Goal: Information Seeking & Learning: Compare options

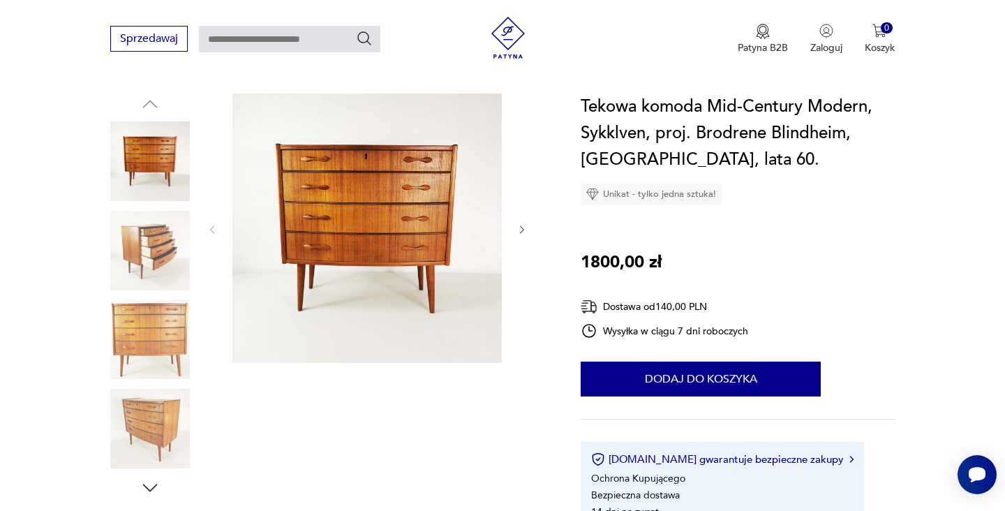
scroll to position [93, 0]
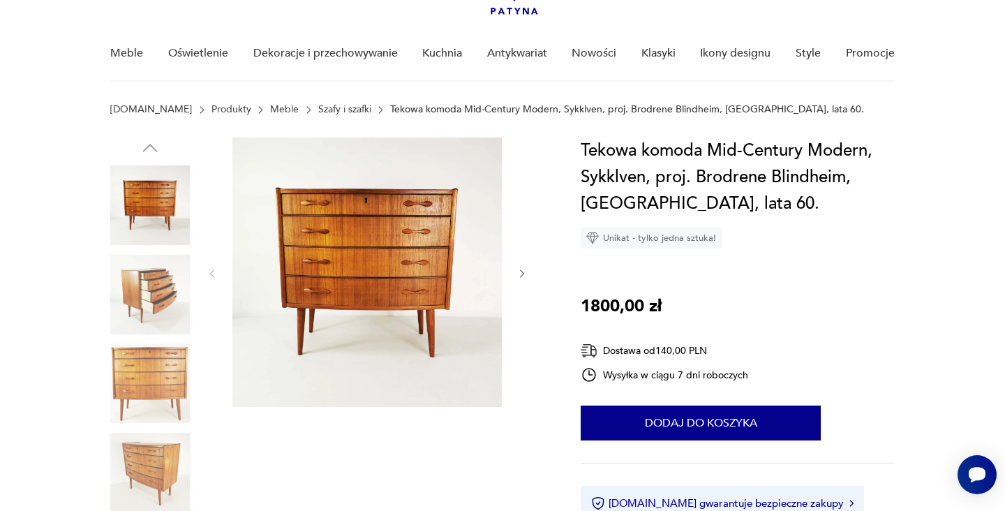
click at [444, 234] on img at bounding box center [366, 271] width 269 height 269
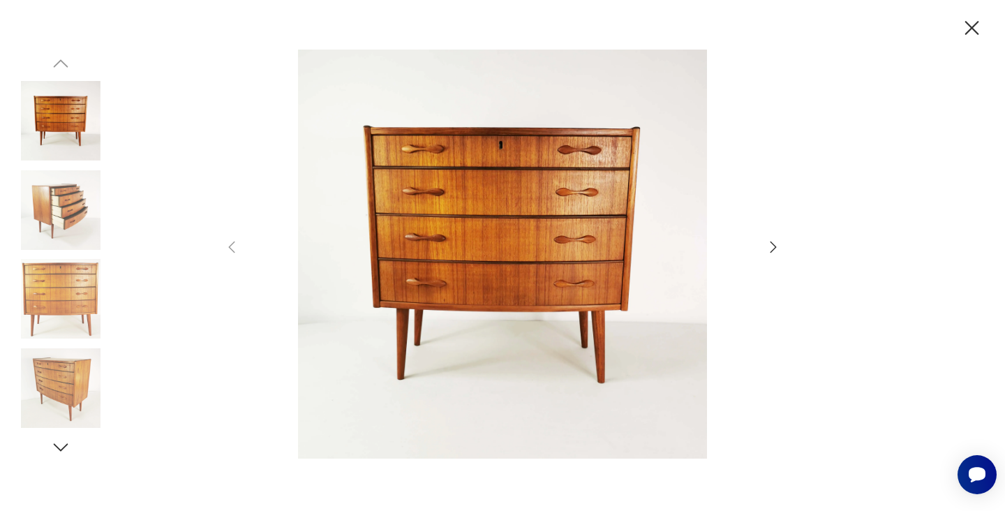
click at [770, 246] on icon "button" at bounding box center [773, 247] width 17 height 17
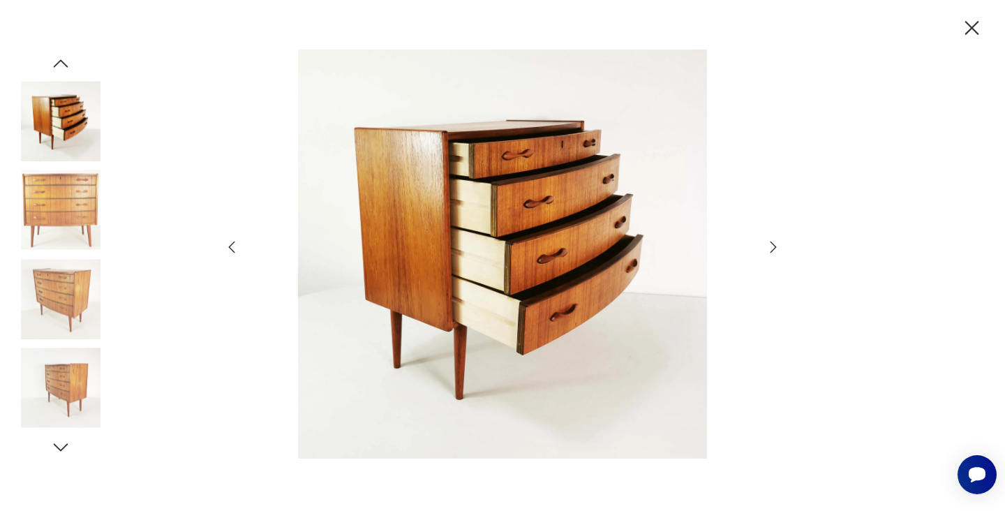
click at [770, 246] on icon "button" at bounding box center [773, 247] width 17 height 17
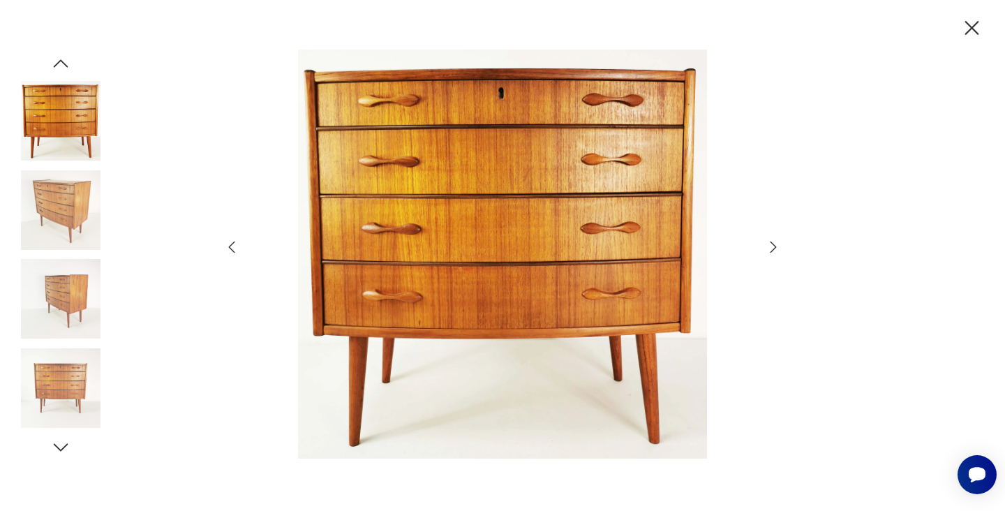
click at [770, 246] on icon "button" at bounding box center [773, 247] width 17 height 17
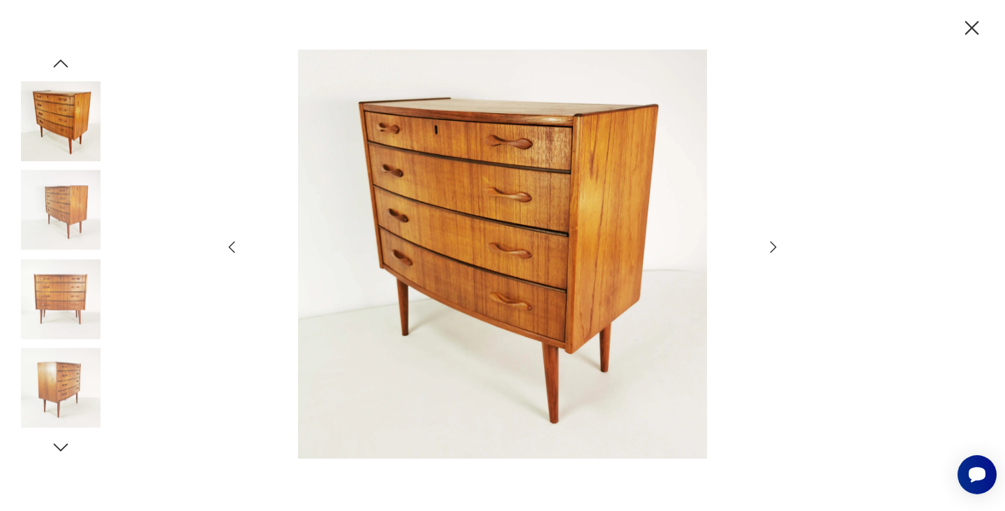
click at [770, 246] on icon "button" at bounding box center [773, 247] width 17 height 17
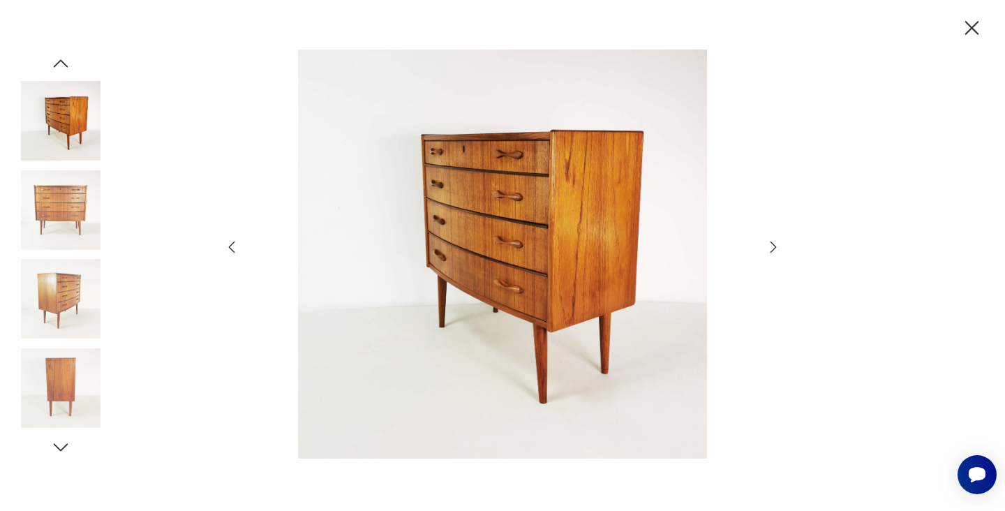
click at [770, 246] on icon "button" at bounding box center [773, 247] width 17 height 17
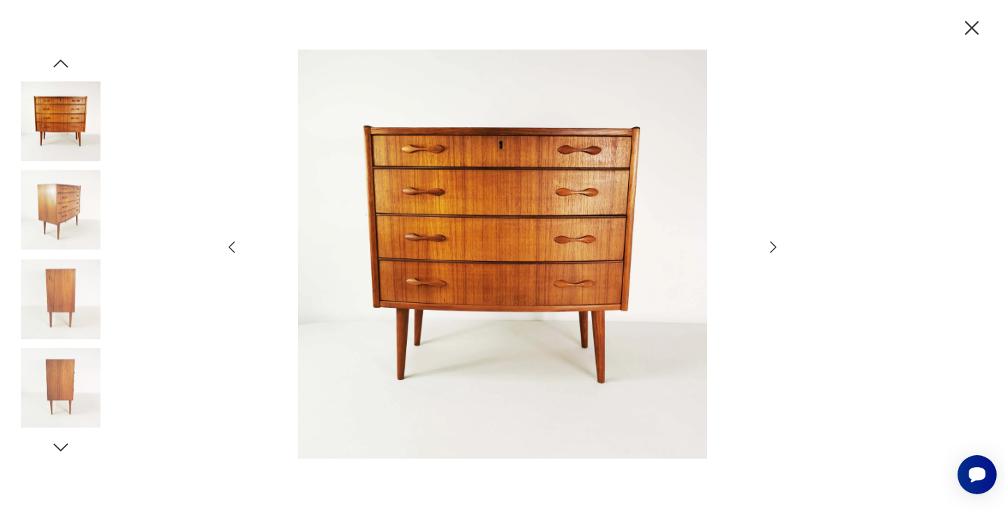
click at [770, 245] on icon "button" at bounding box center [773, 247] width 17 height 17
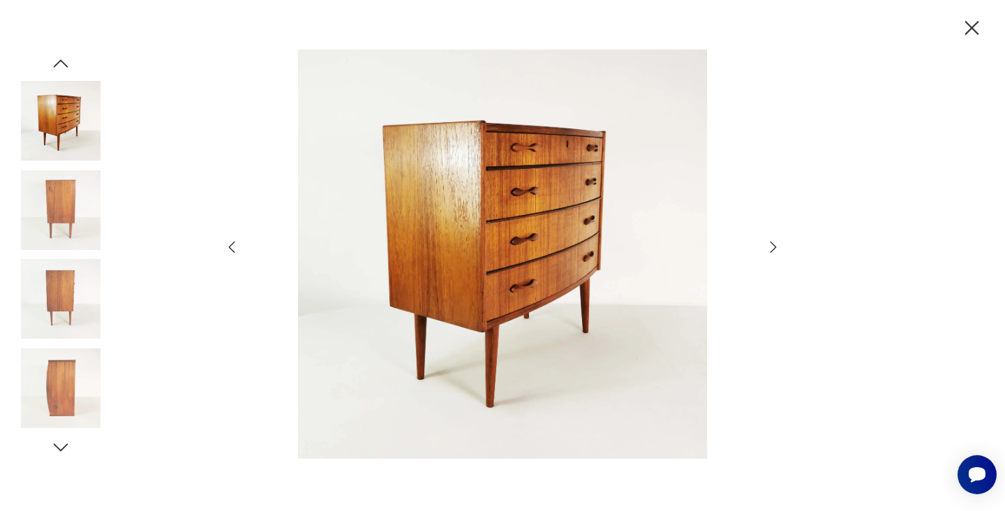
click at [770, 244] on icon "button" at bounding box center [773, 247] width 17 height 17
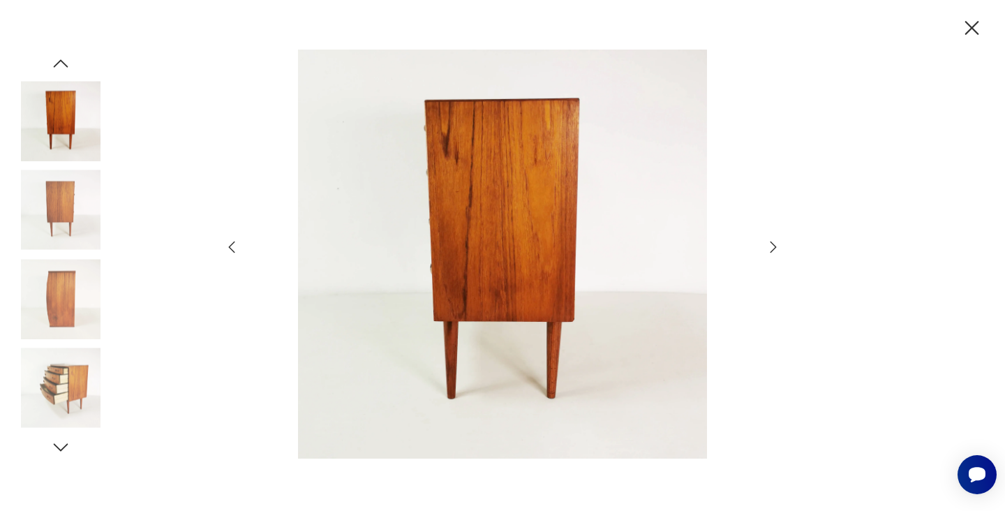
click at [774, 241] on icon "button" at bounding box center [773, 247] width 17 height 17
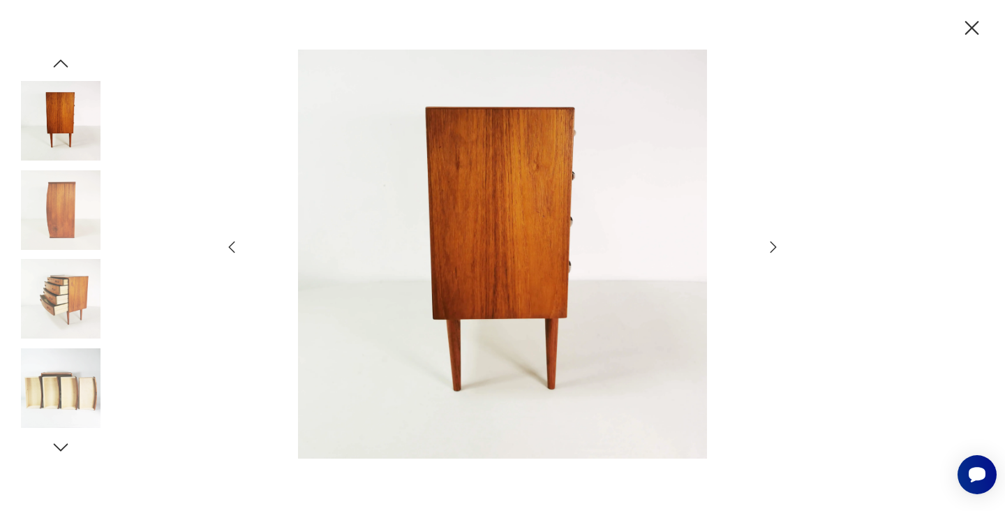
click at [774, 241] on icon "button" at bounding box center [773, 247] width 17 height 17
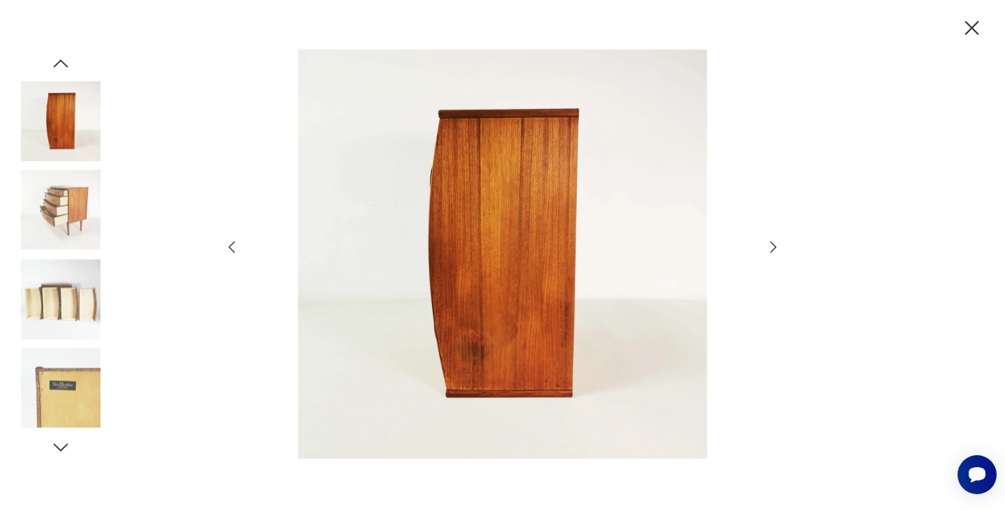
click at [774, 241] on icon "button" at bounding box center [773, 247] width 17 height 17
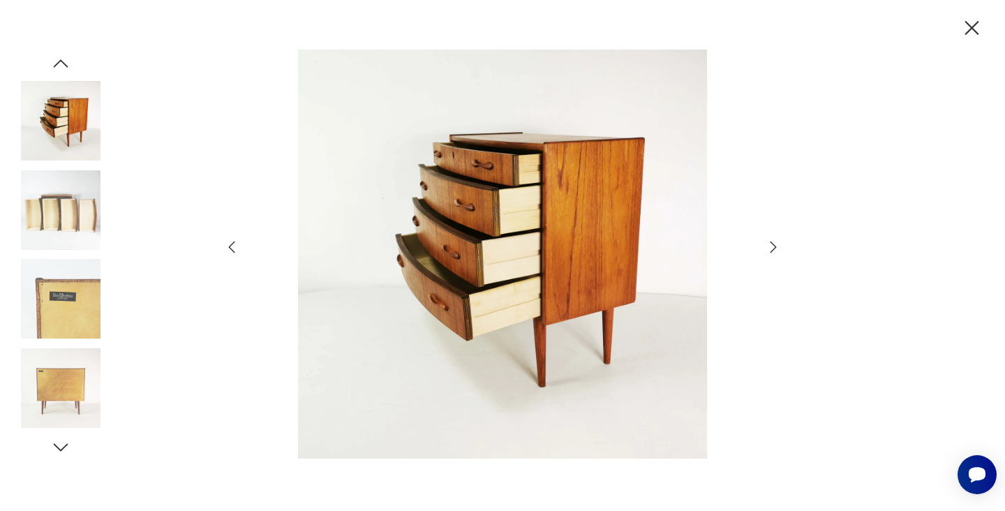
click at [976, 27] on icon "button" at bounding box center [971, 28] width 24 height 24
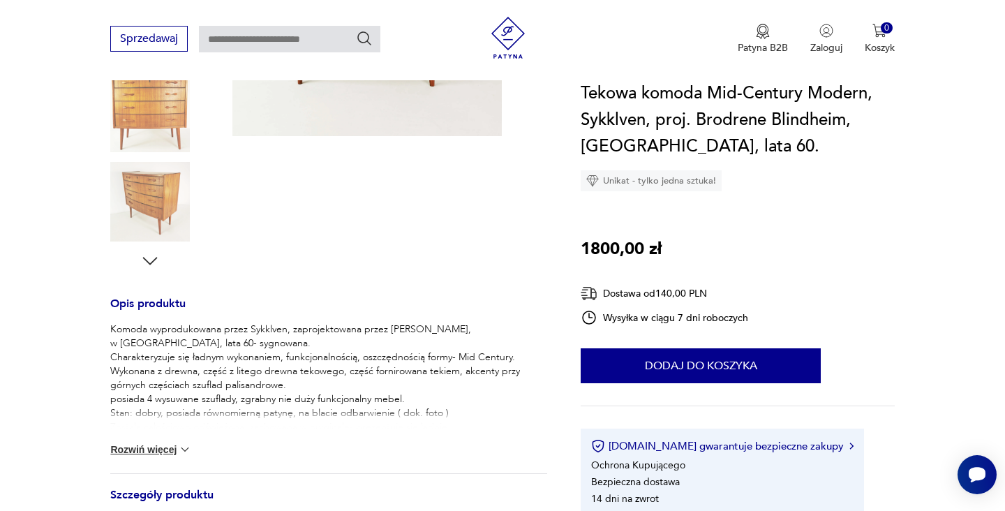
scroll to position [464, 0]
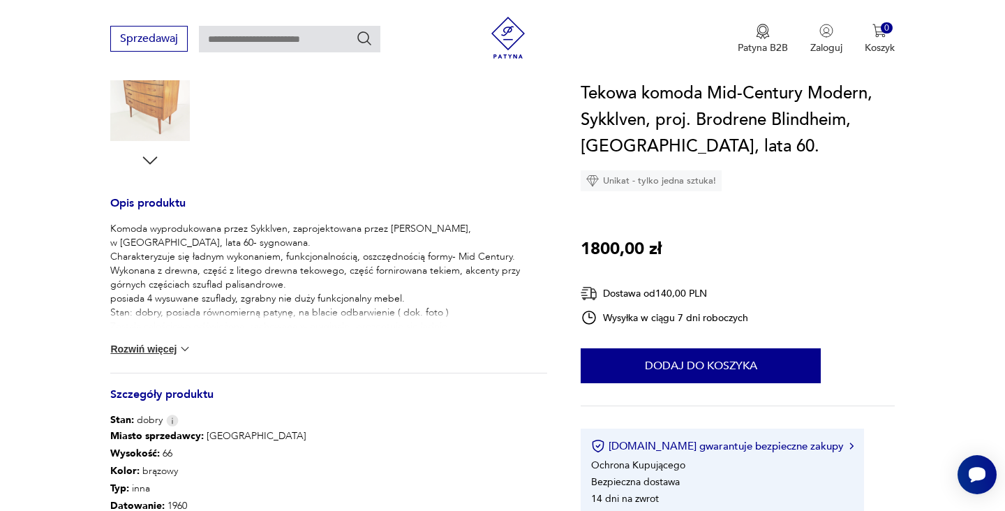
click at [183, 348] on img at bounding box center [185, 349] width 14 height 14
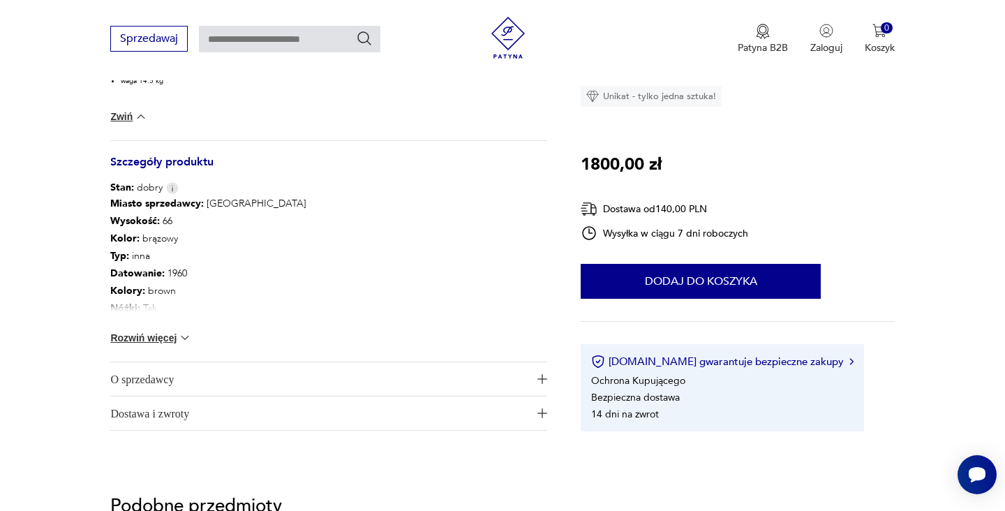
scroll to position [853, 0]
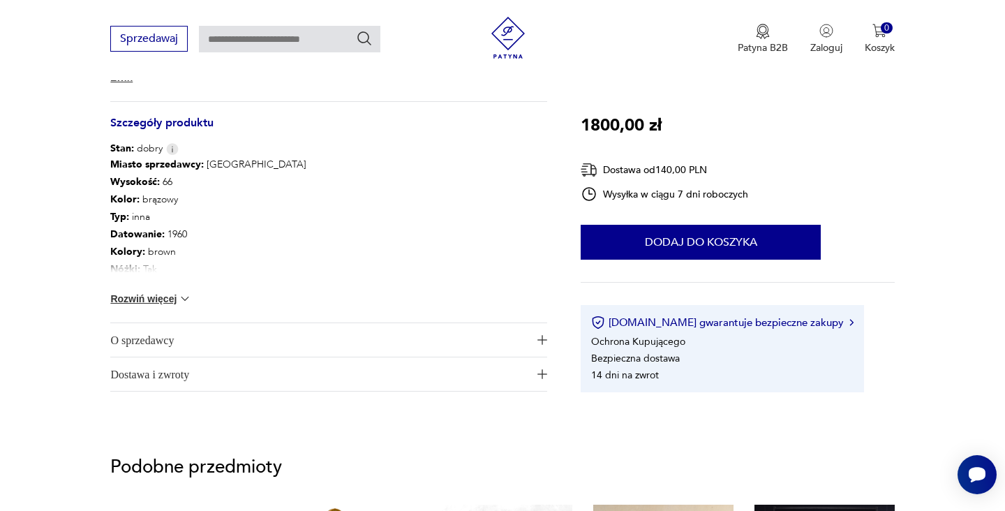
click at [181, 299] on img at bounding box center [185, 299] width 14 height 14
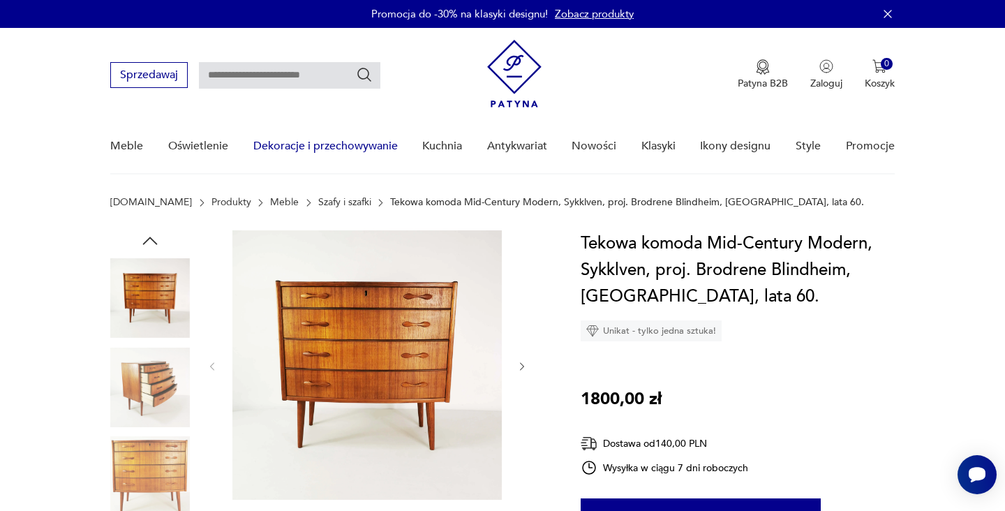
scroll to position [0, 0]
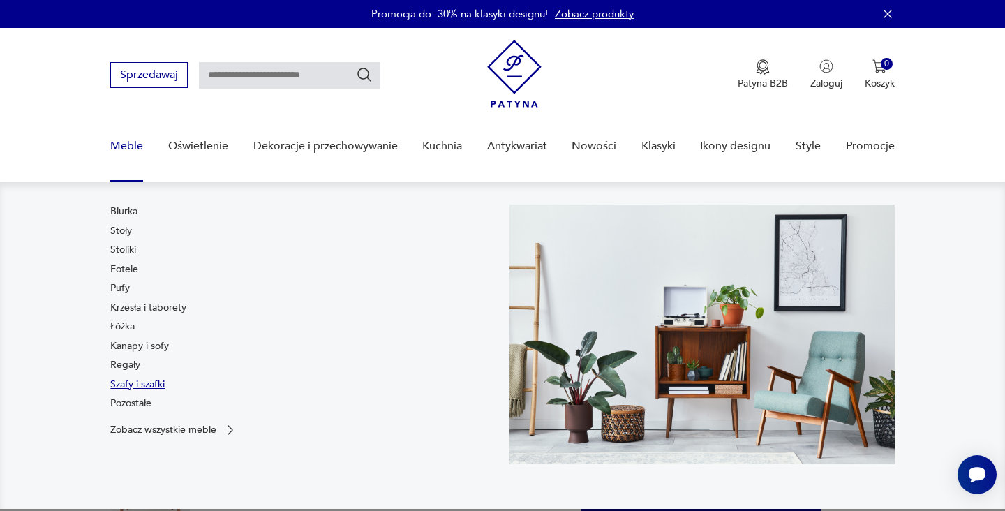
click at [128, 382] on link "Szafy i szafki" at bounding box center [137, 384] width 54 height 14
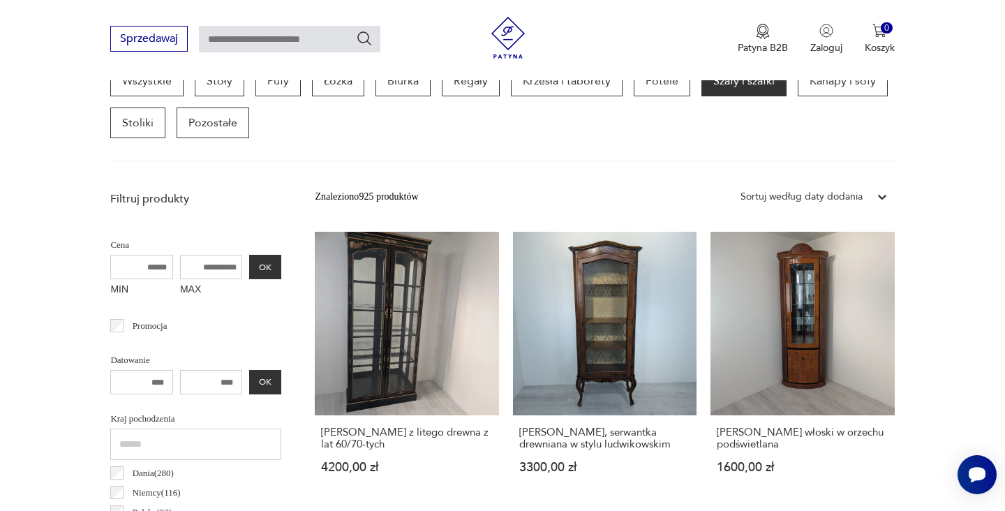
scroll to position [274, 0]
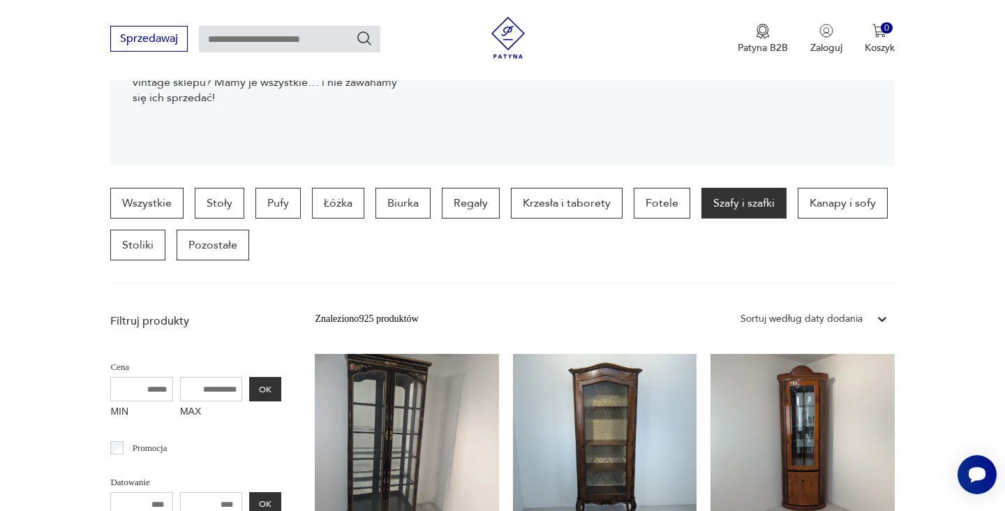
click at [882, 318] on icon at bounding box center [882, 319] width 14 height 14
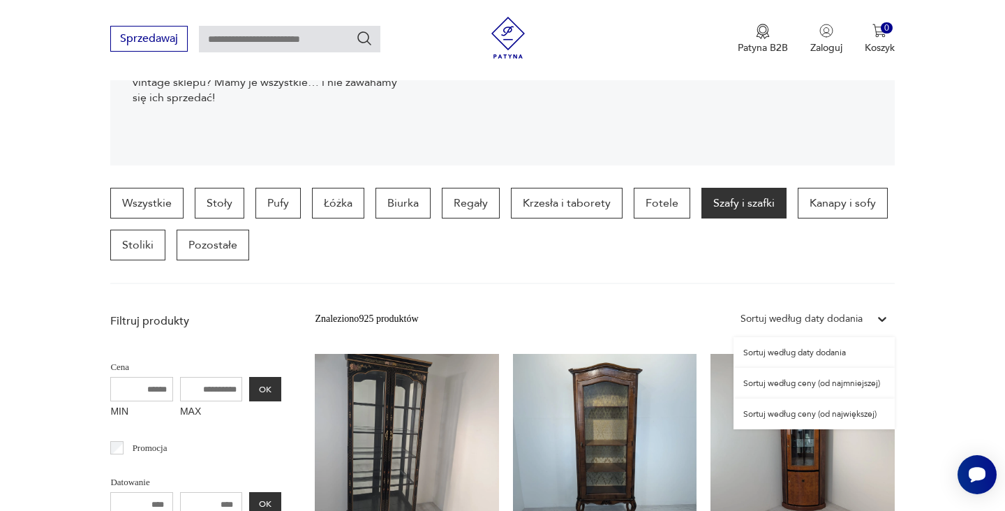
click at [827, 414] on div "Sortuj według ceny (od największej)" at bounding box center [813, 413] width 161 height 31
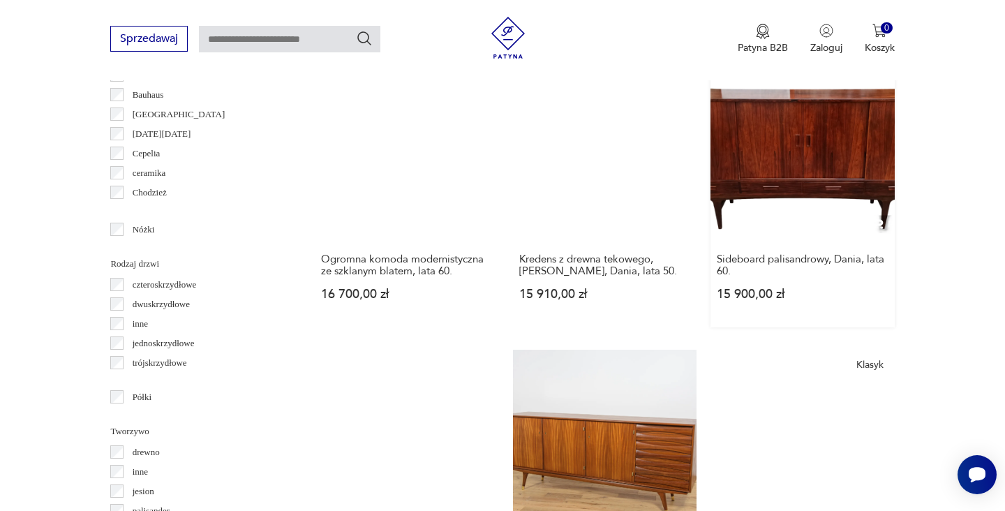
scroll to position [1567, 0]
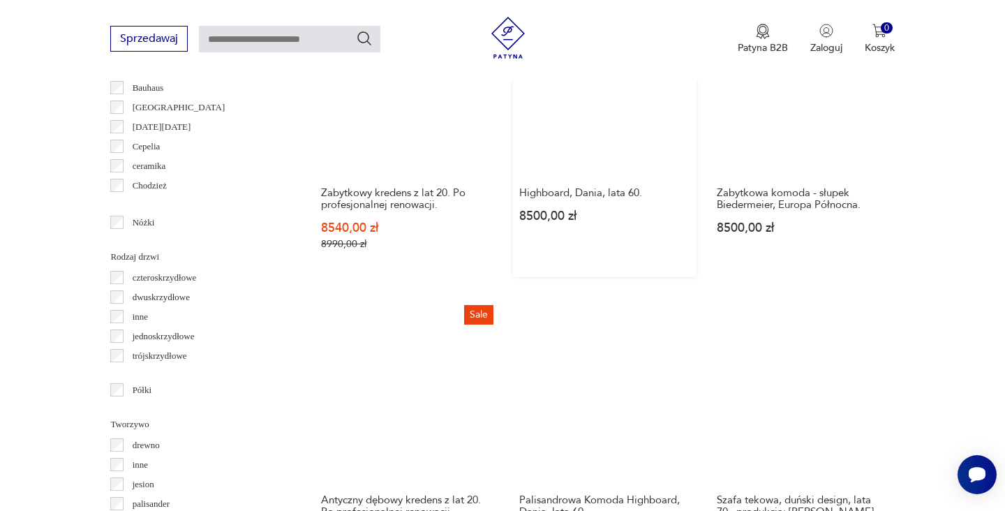
scroll to position [1537, 0]
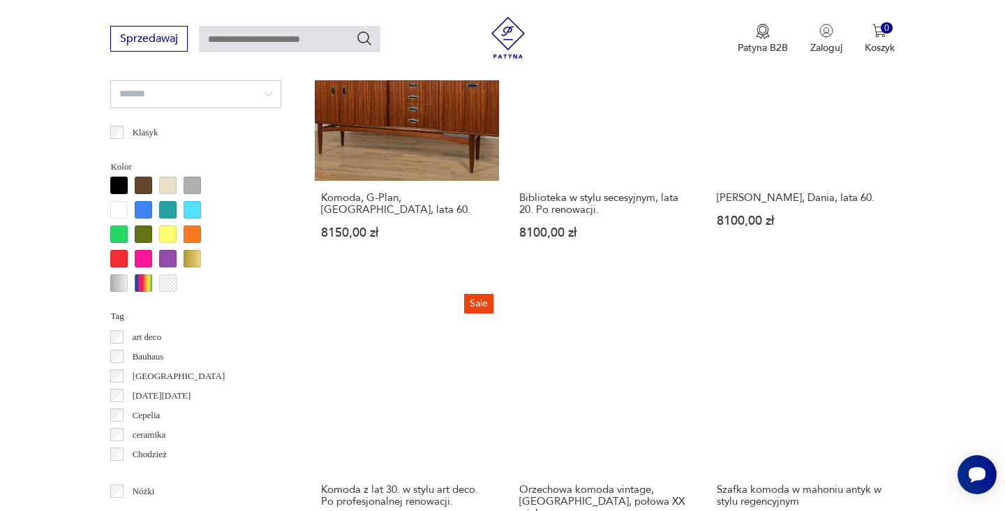
scroll to position [1399, 0]
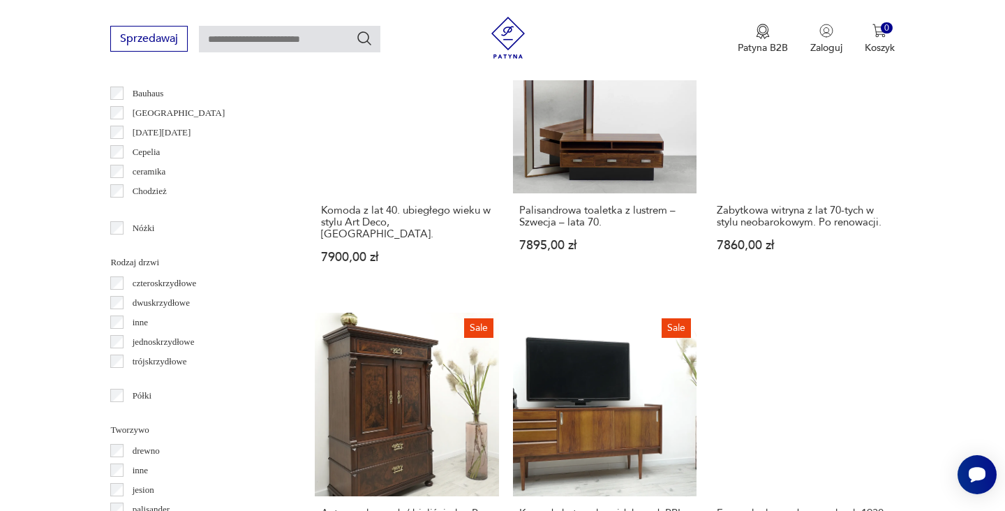
scroll to position [1554, 0]
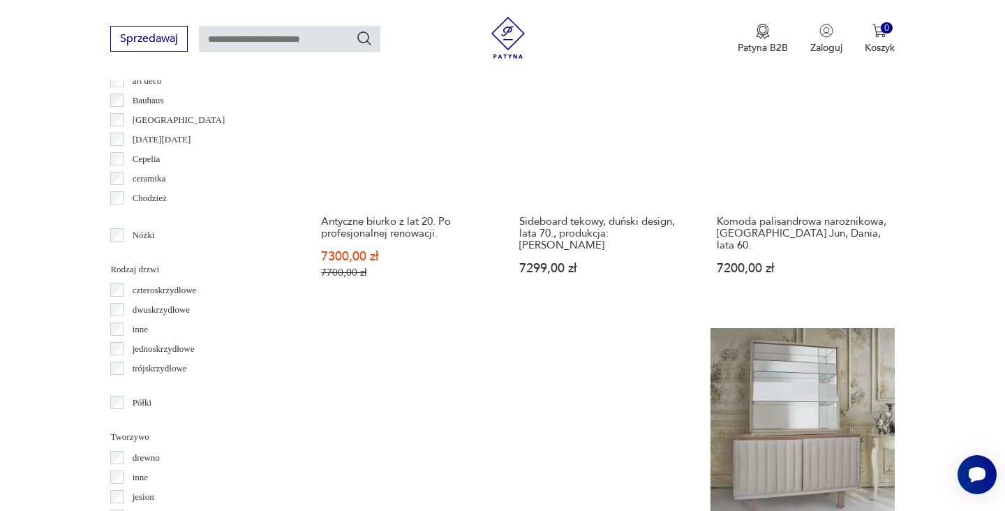
scroll to position [1522, 0]
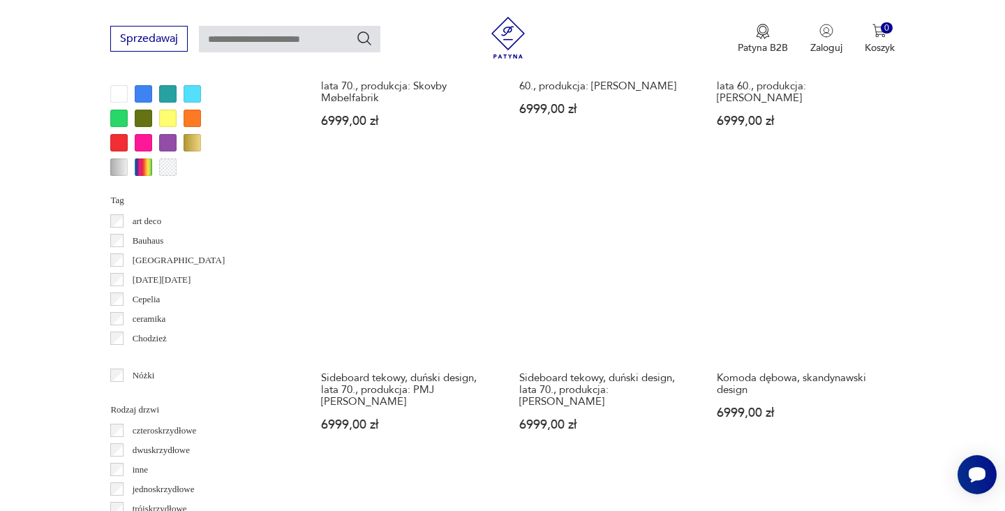
scroll to position [1387, 0]
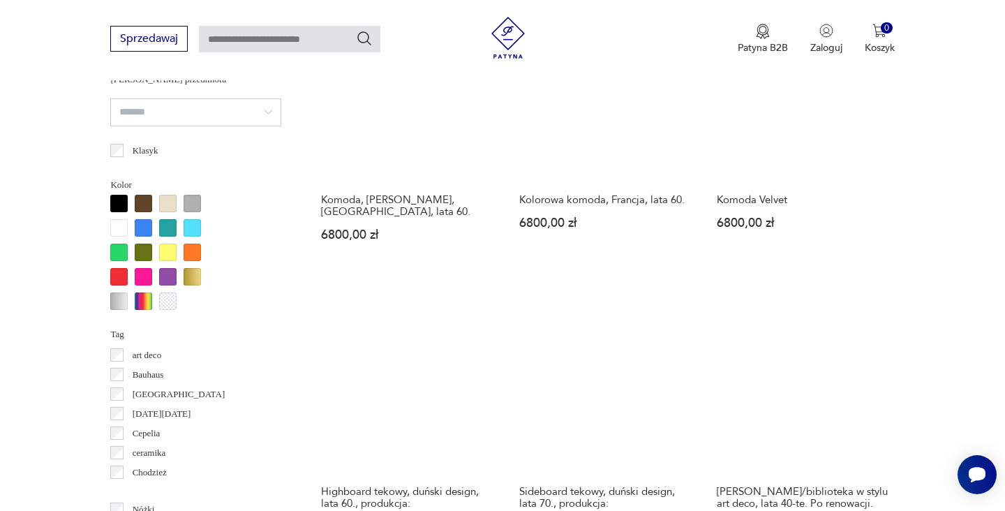
scroll to position [1235, 0]
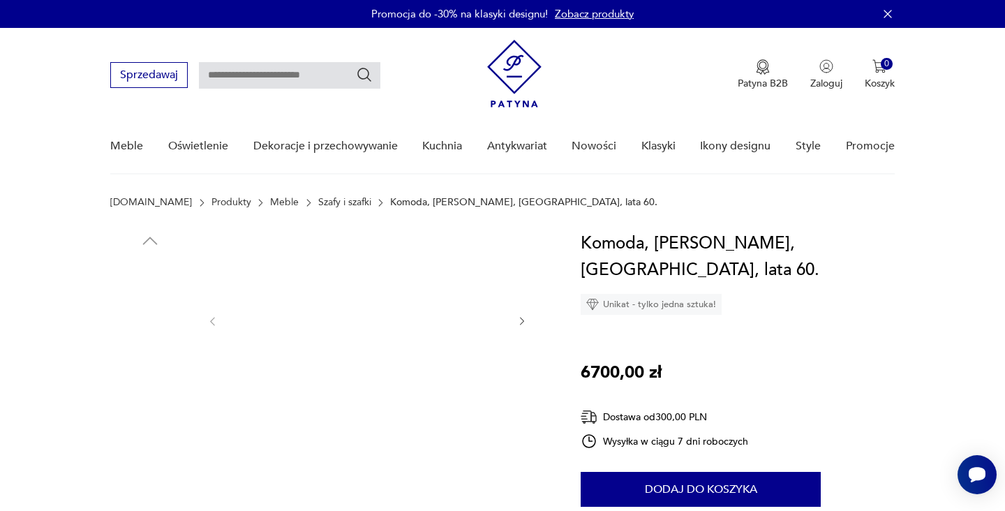
click at [160, 388] on img at bounding box center [150, 387] width 80 height 80
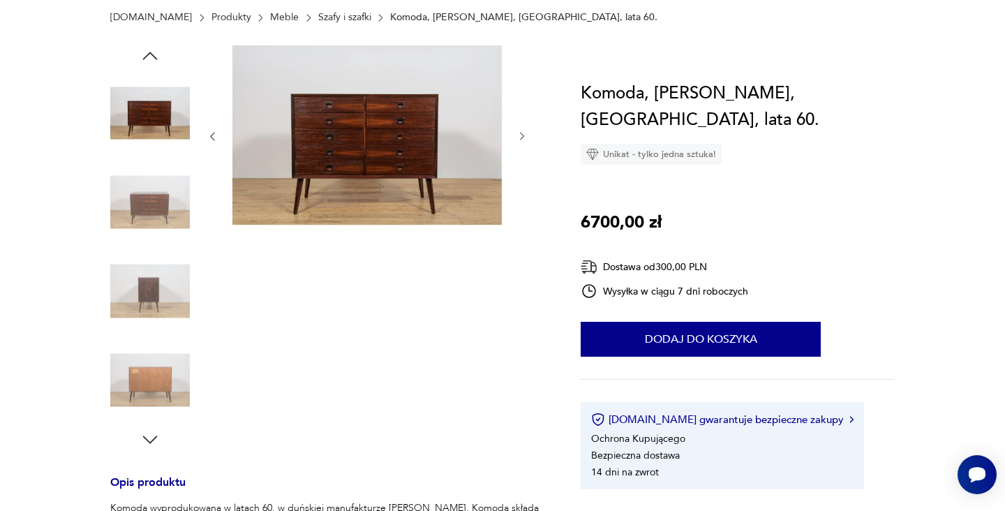
scroll to position [382, 0]
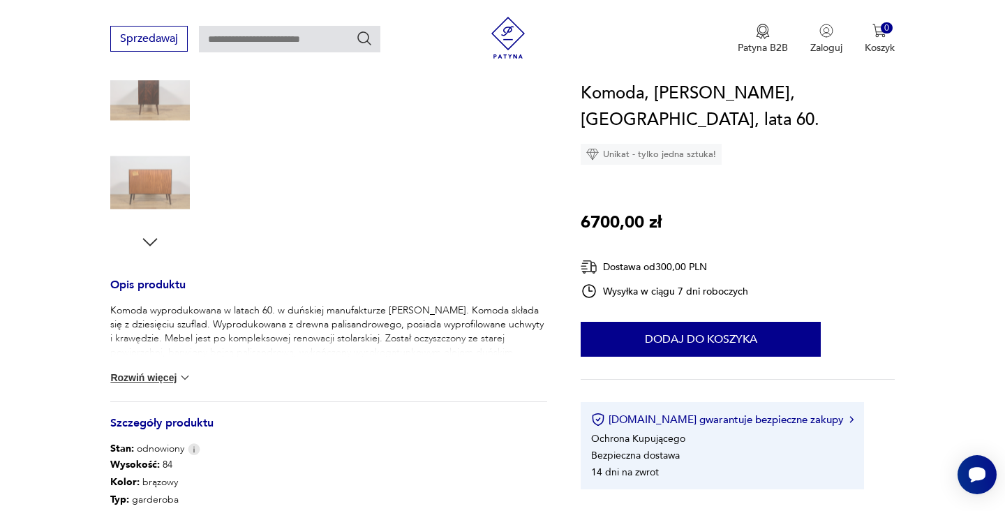
click at [167, 383] on button "Rozwiń więcej" at bounding box center [150, 377] width 81 height 14
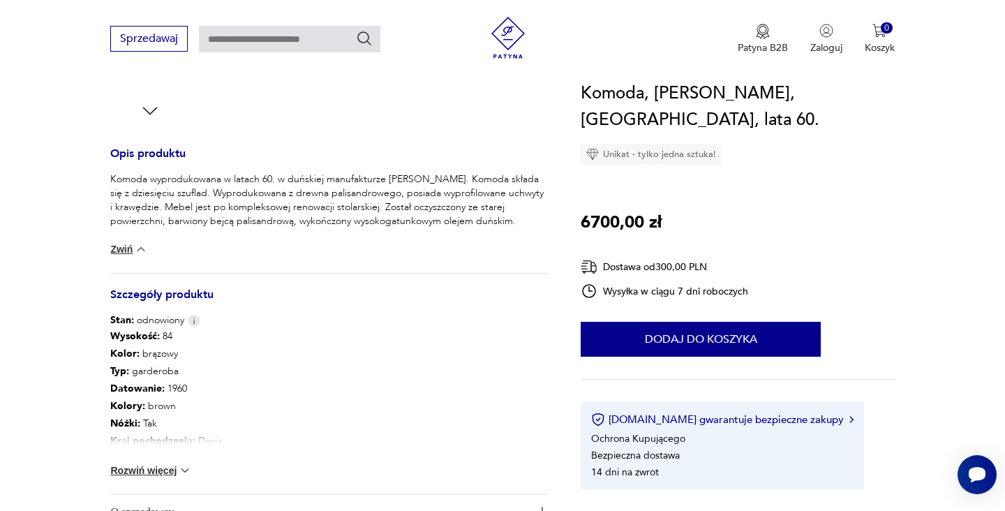
scroll to position [578, 0]
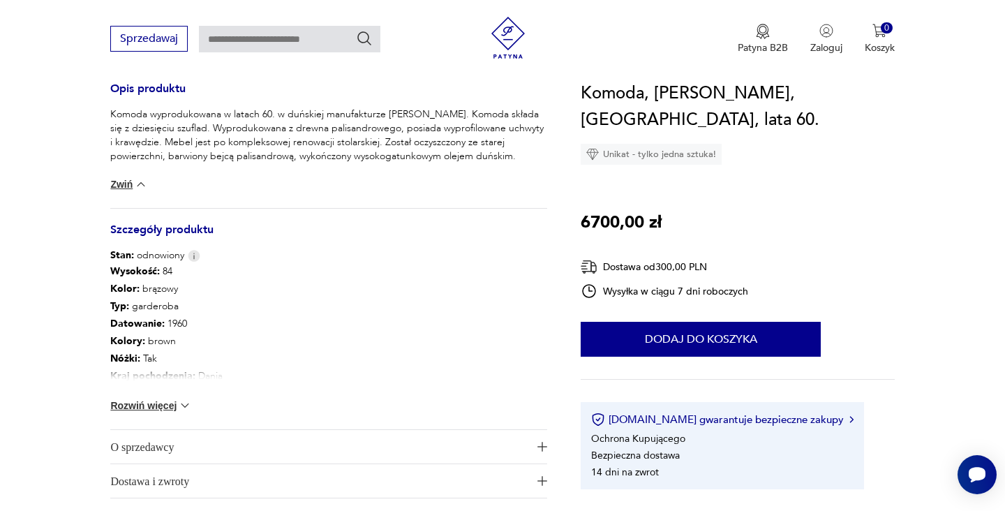
click at [181, 402] on img at bounding box center [185, 405] width 14 height 14
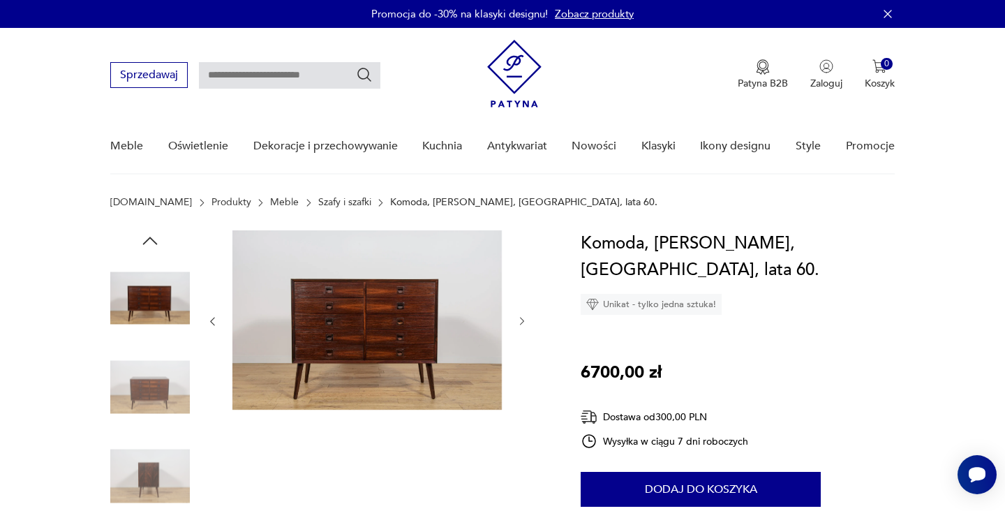
scroll to position [0, 0]
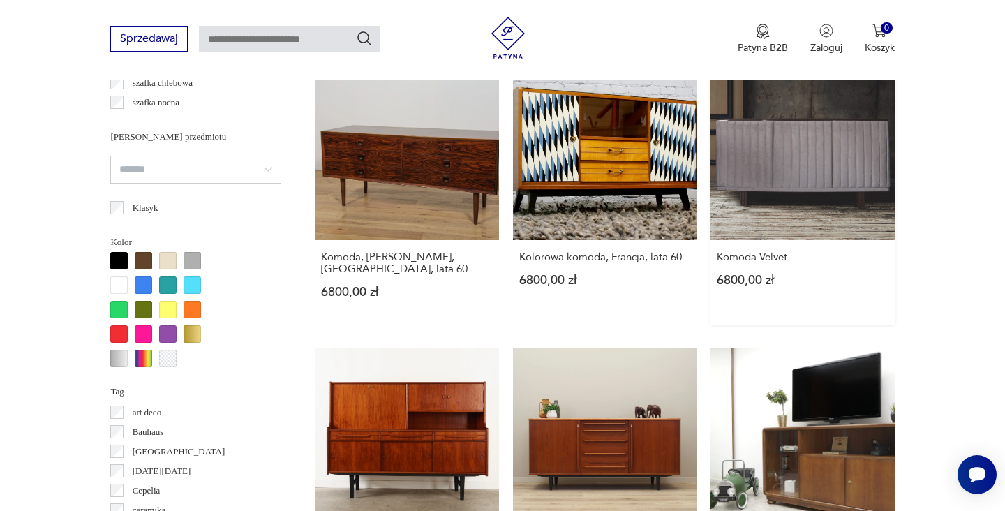
scroll to position [1442, 0]
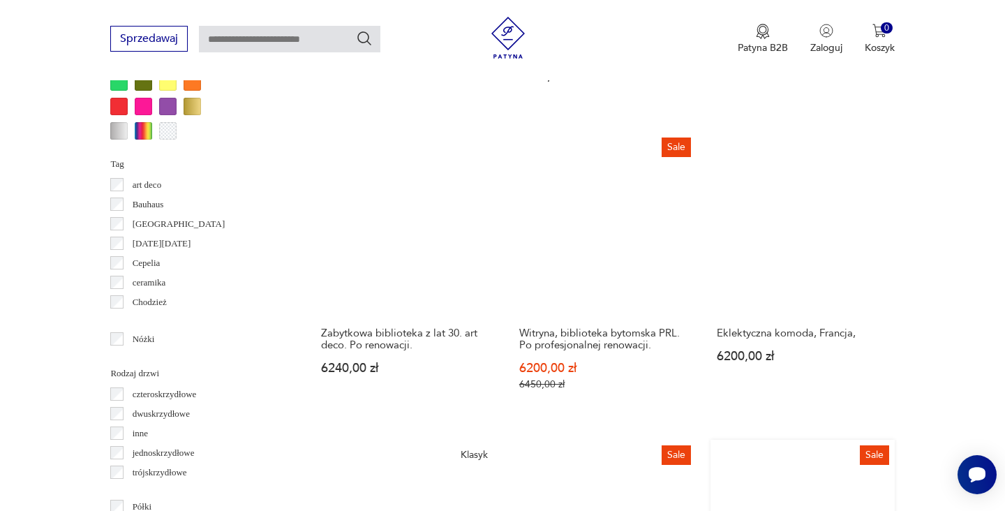
scroll to position [1475, 0]
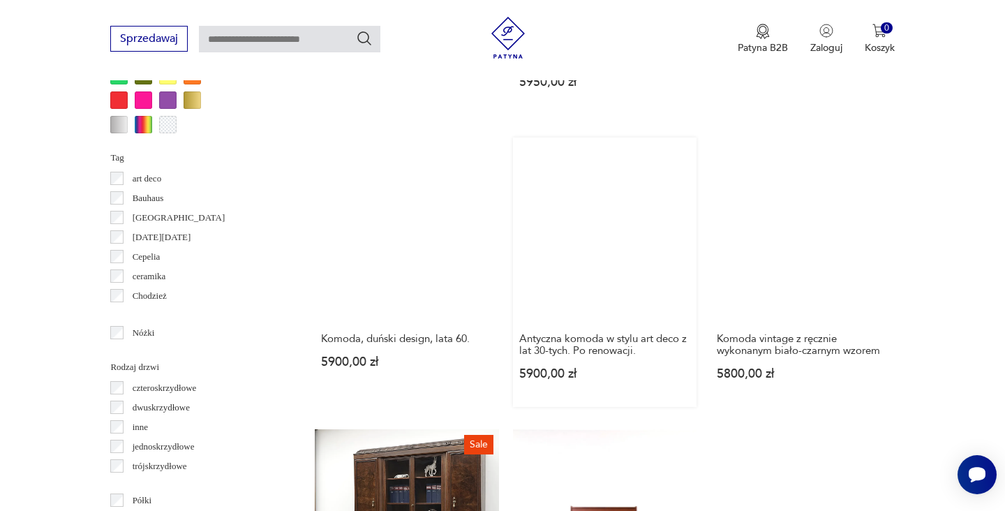
scroll to position [1409, 0]
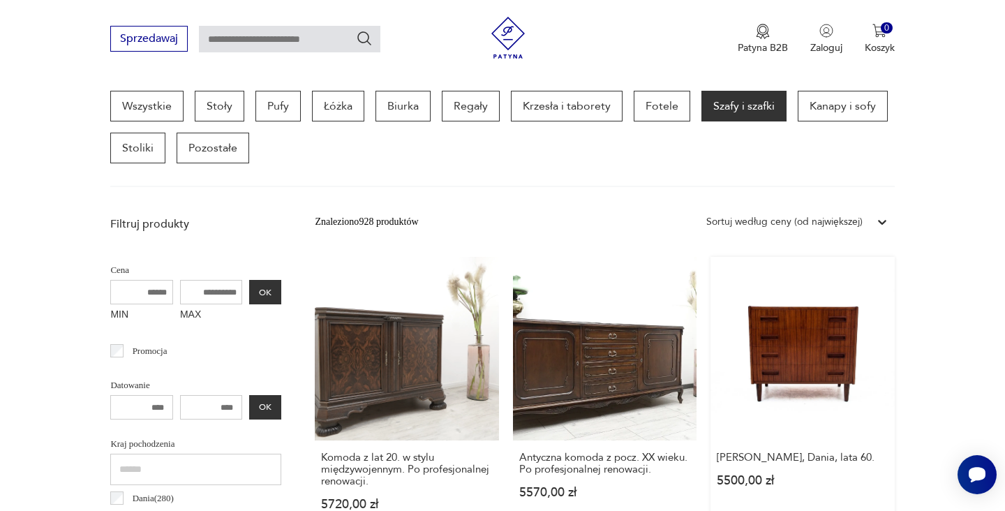
click at [710, 343] on link "[PERSON_NAME], Dania, lata 60. 5500,00 zł" at bounding box center [801, 397] width 183 height 280
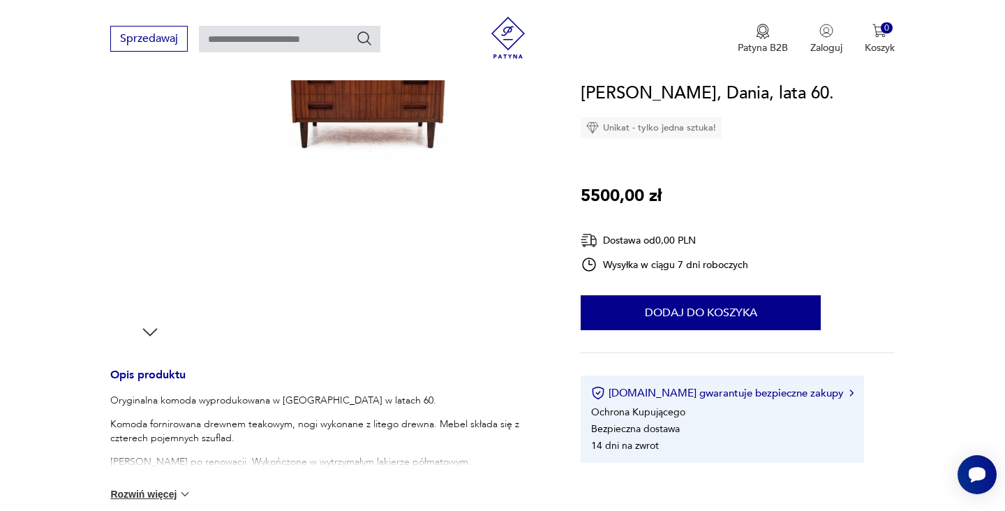
scroll to position [443, 0]
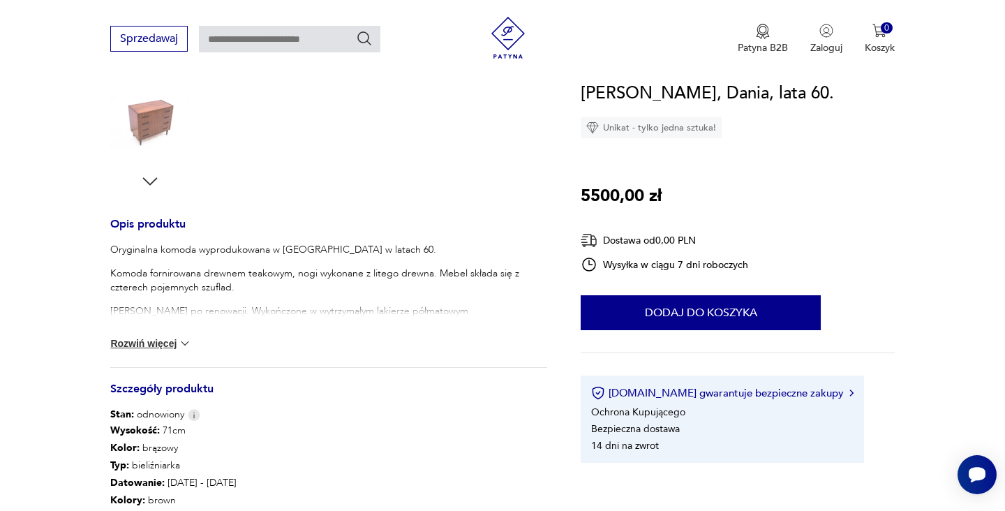
click at [183, 345] on img at bounding box center [185, 343] width 14 height 14
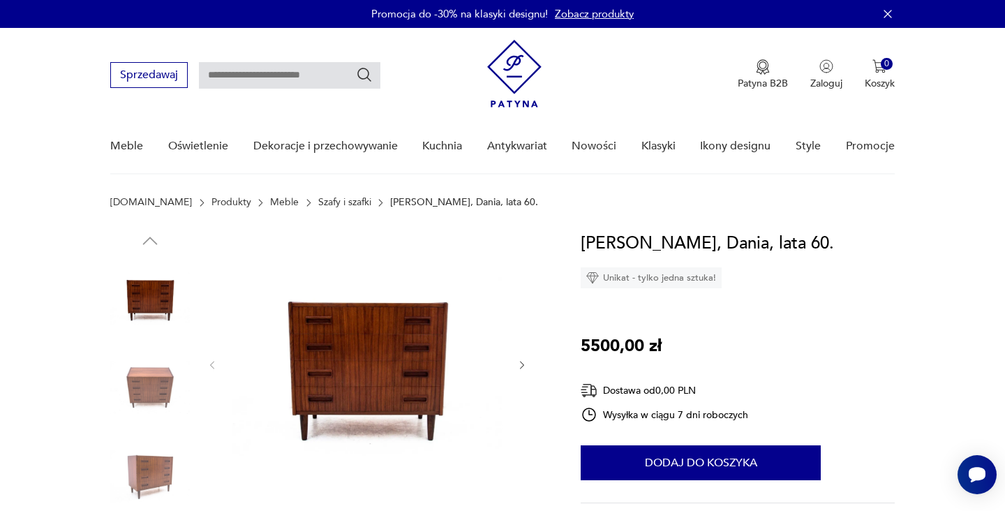
scroll to position [0, 0]
click at [151, 462] on img at bounding box center [150, 476] width 80 height 80
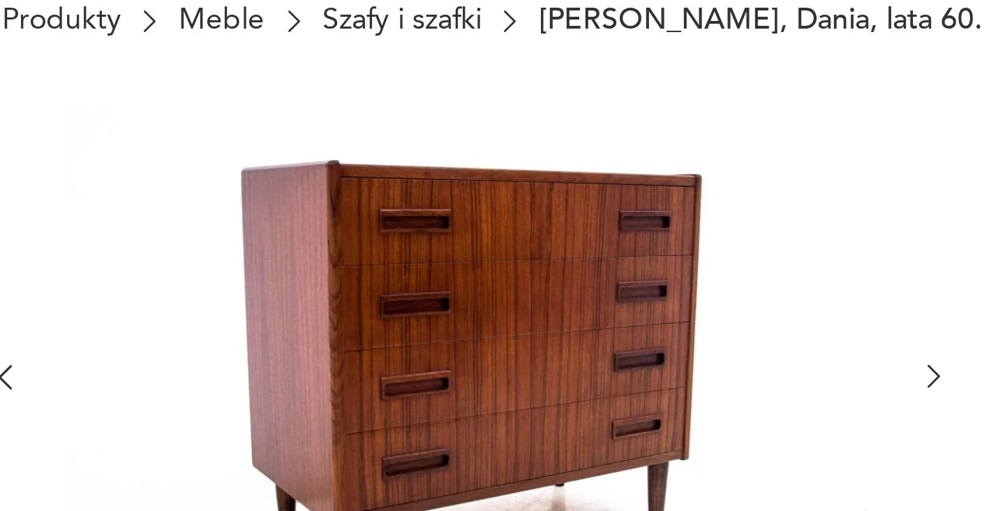
scroll to position [75, 0]
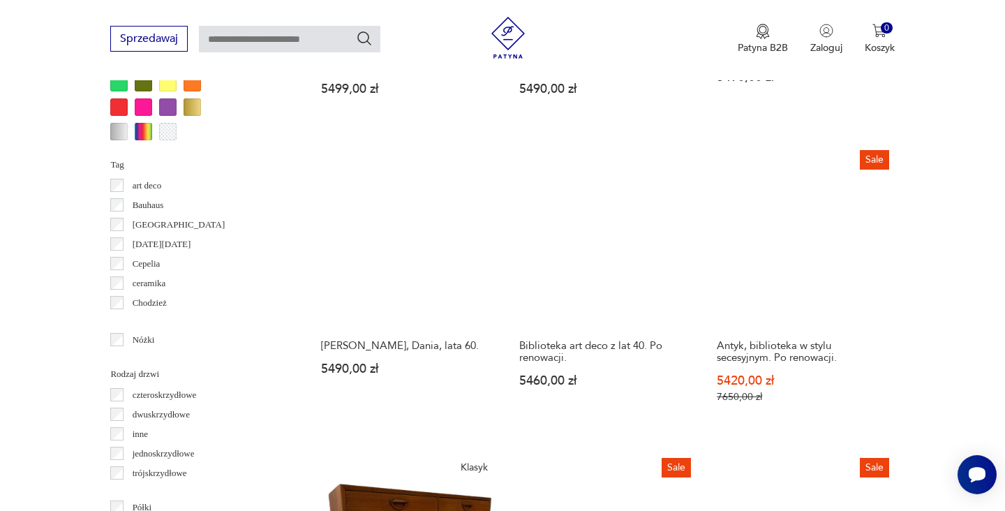
scroll to position [1460, 0]
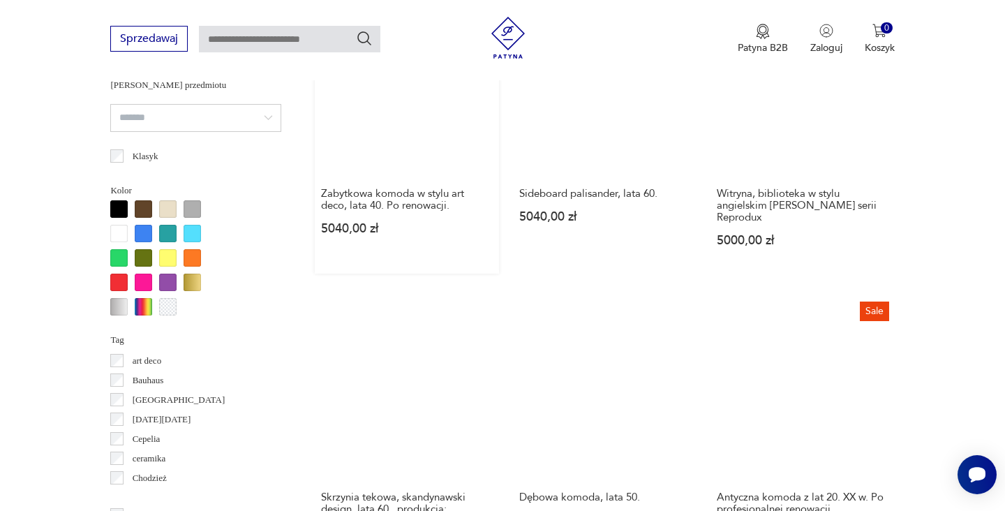
scroll to position [1253, 0]
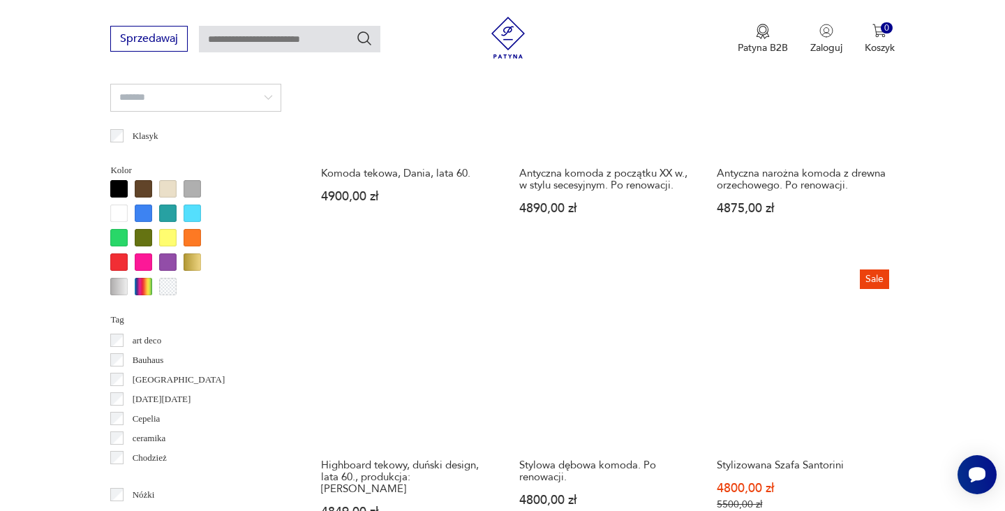
scroll to position [1370, 0]
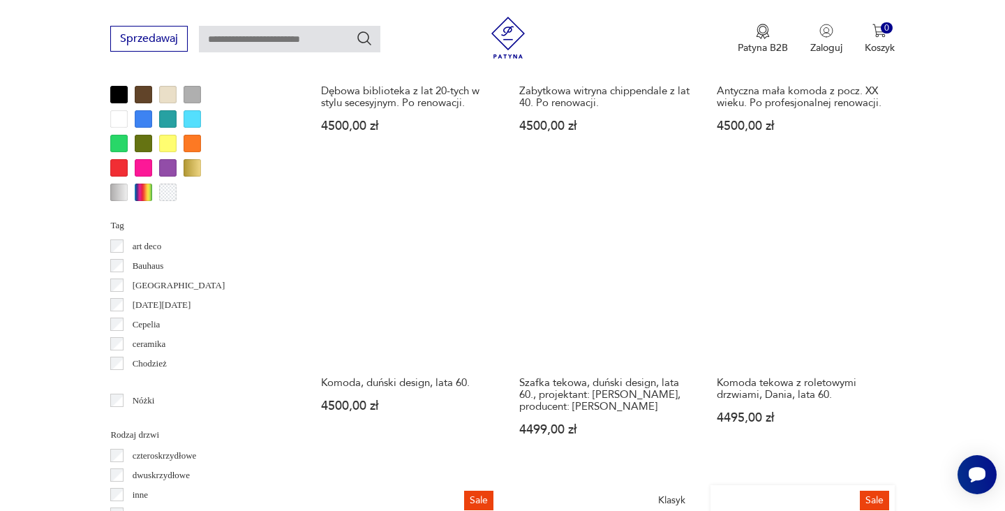
scroll to position [1352, 0]
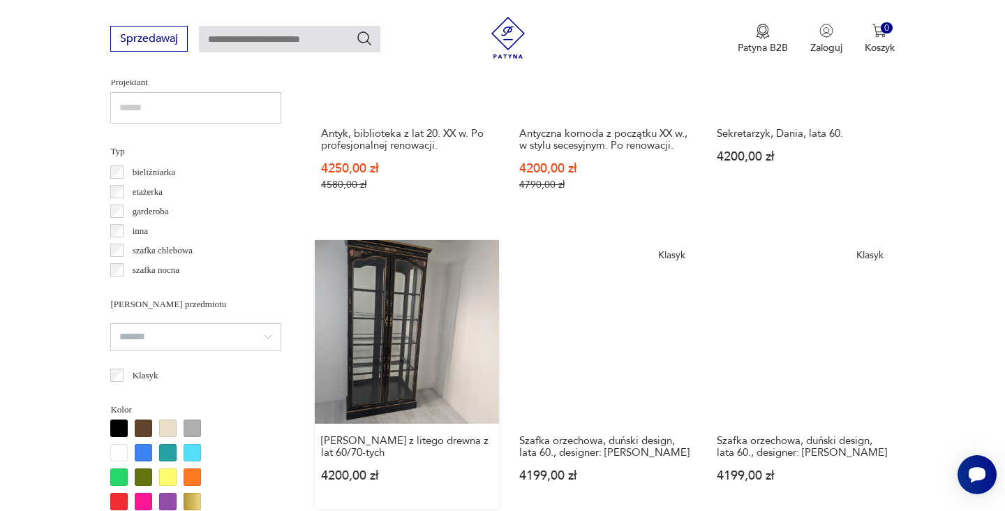
scroll to position [1045, 0]
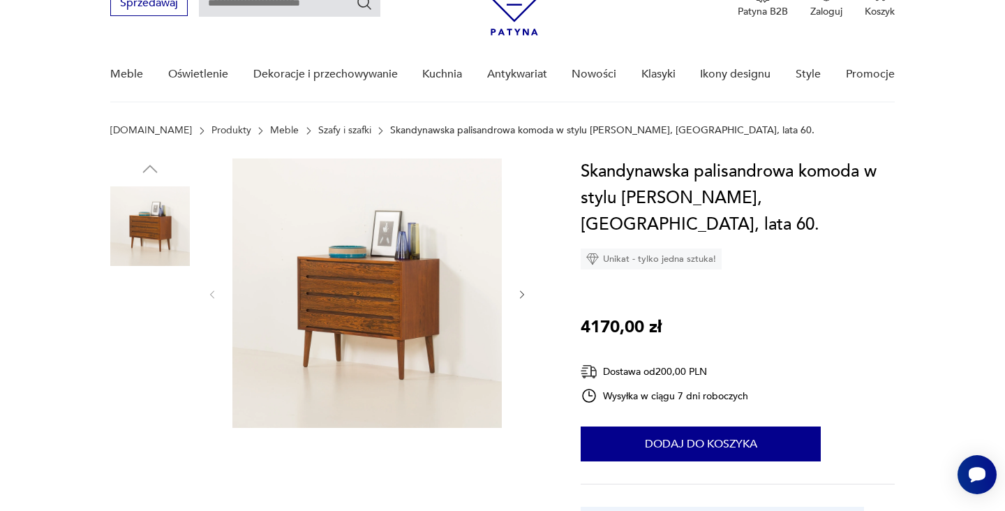
scroll to position [88, 0]
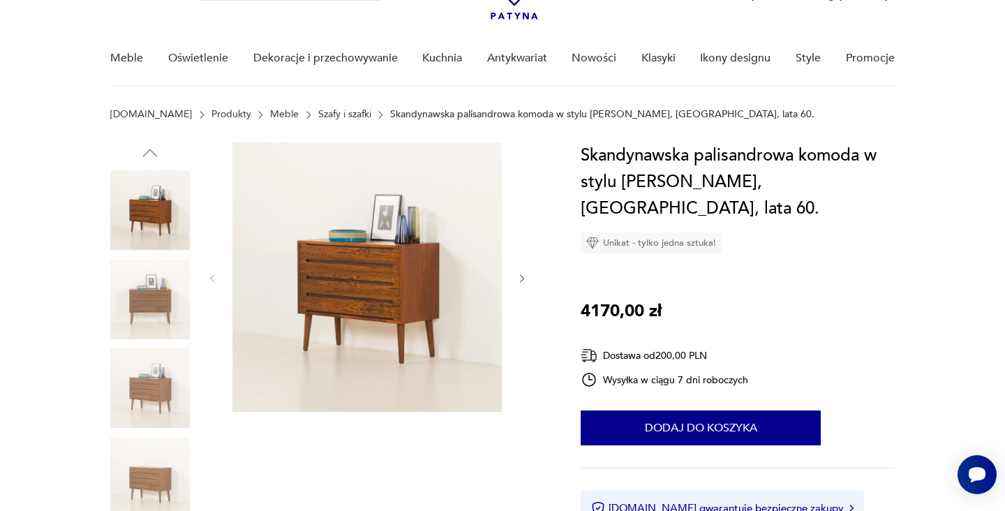
click at [160, 303] on img at bounding box center [150, 300] width 80 height 80
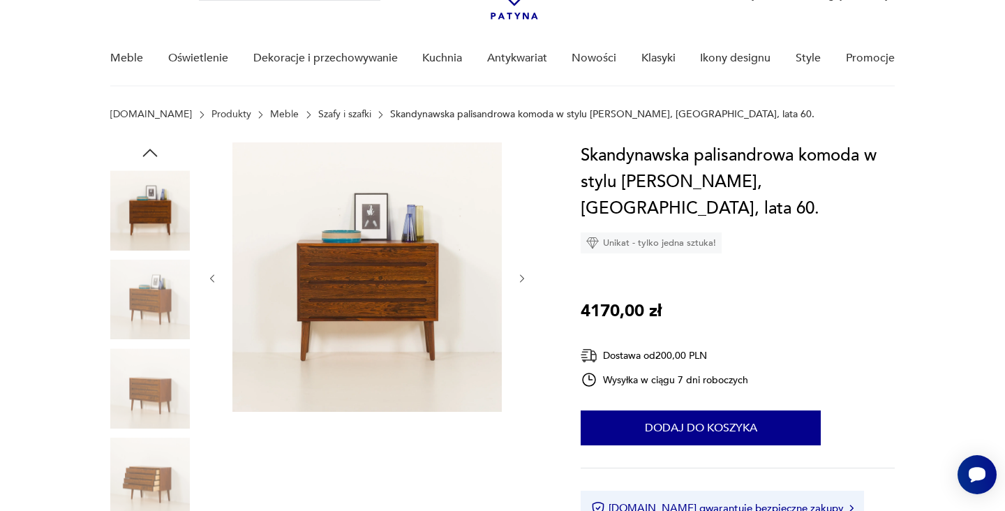
click at [366, 297] on img at bounding box center [366, 276] width 269 height 269
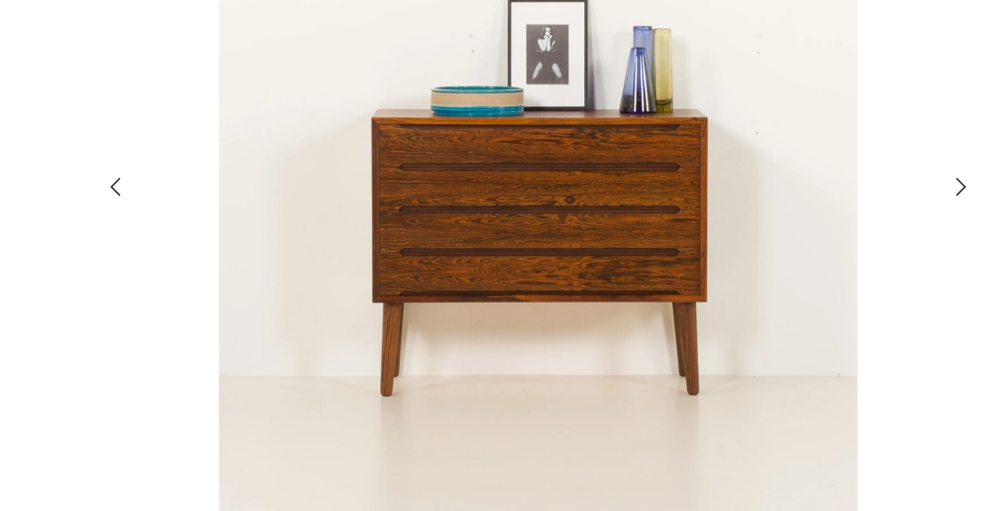
scroll to position [54, 0]
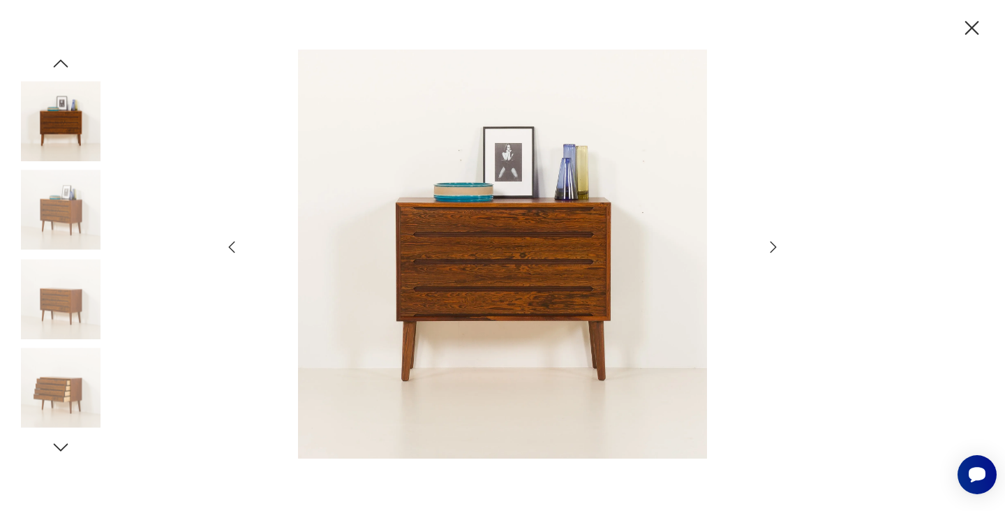
click at [971, 24] on icon "button" at bounding box center [971, 28] width 24 height 24
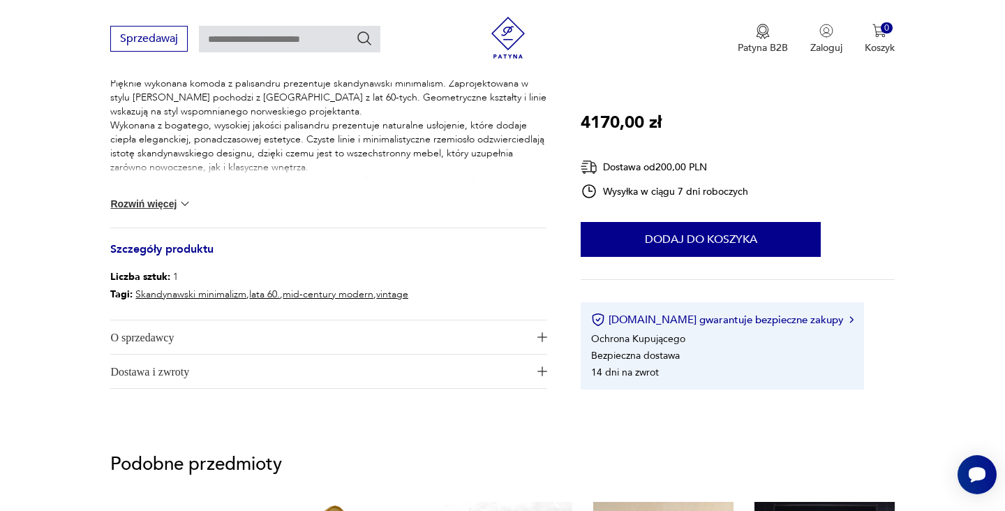
scroll to position [569, 0]
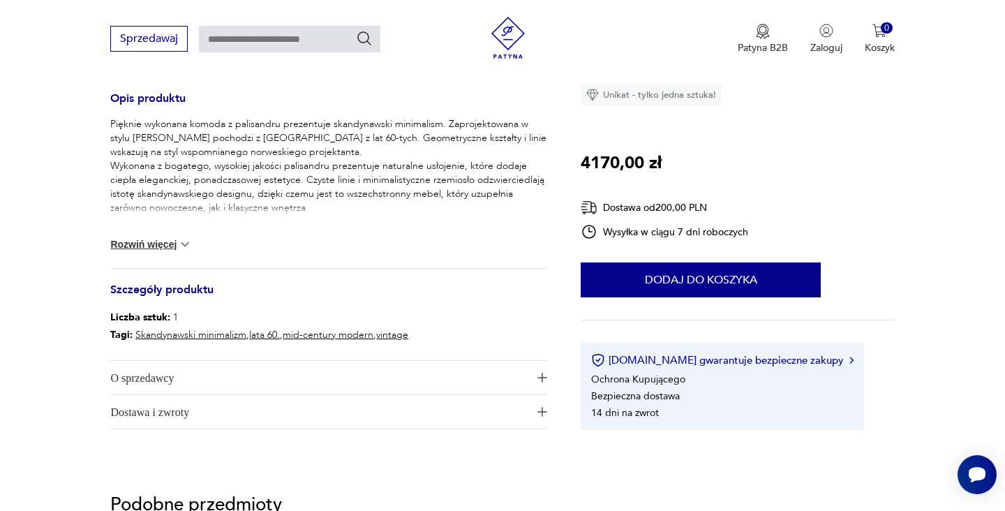
click at [183, 243] on img at bounding box center [185, 244] width 14 height 14
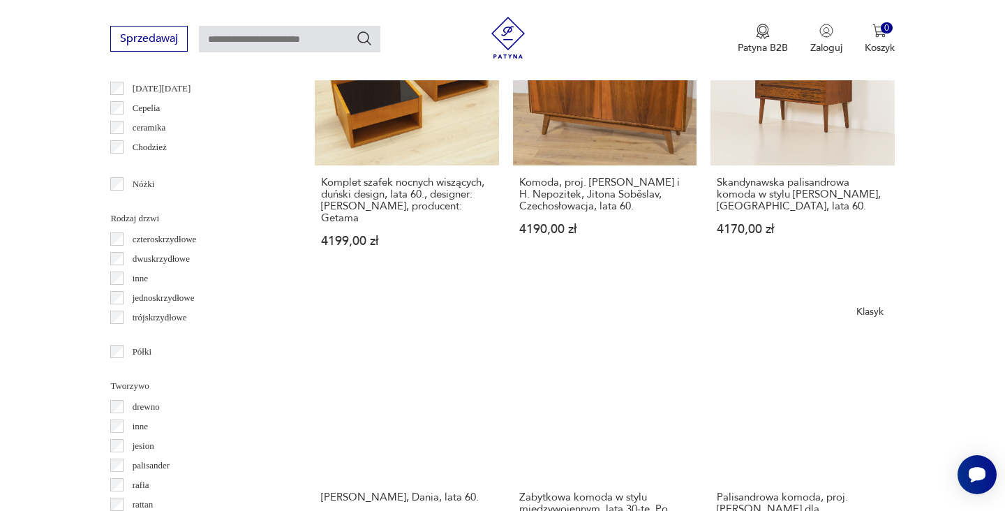
scroll to position [1582, 0]
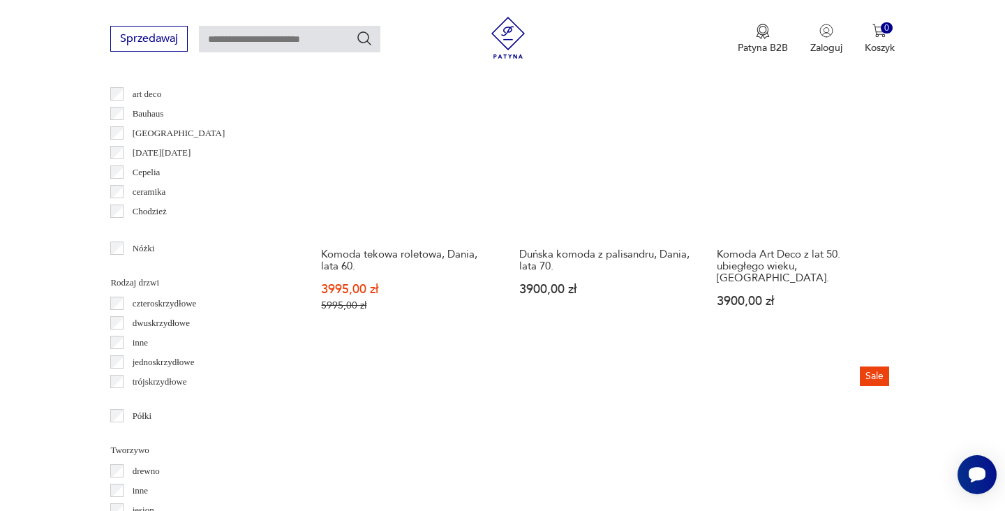
scroll to position [1580, 0]
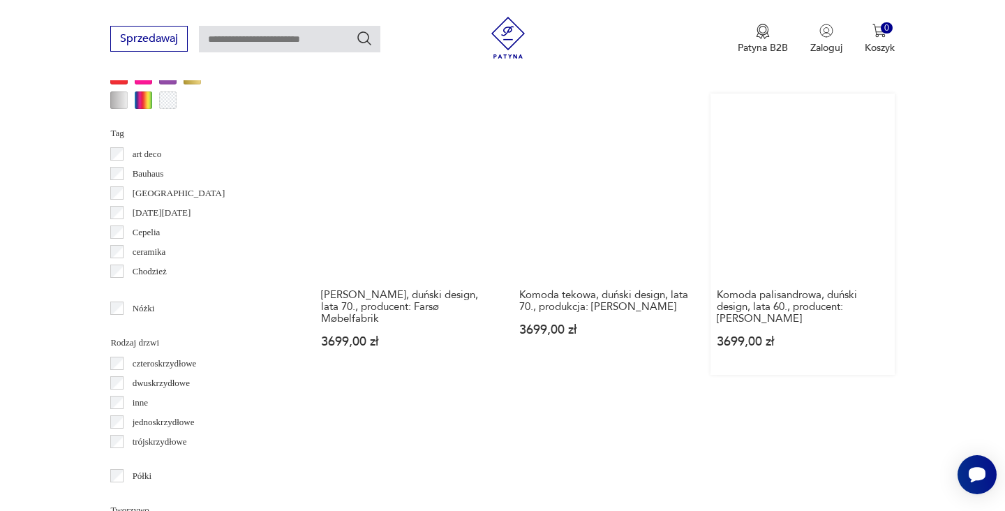
scroll to position [1523, 0]
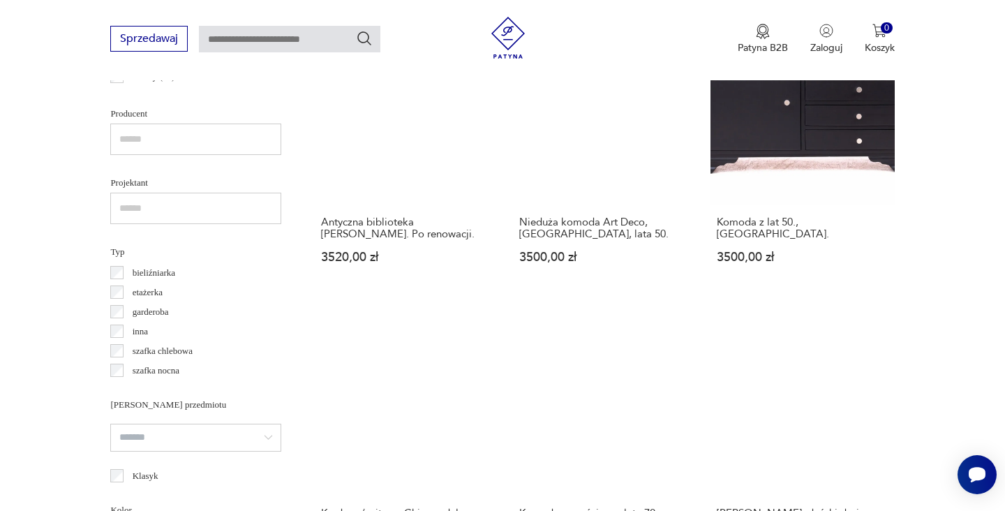
scroll to position [975, 0]
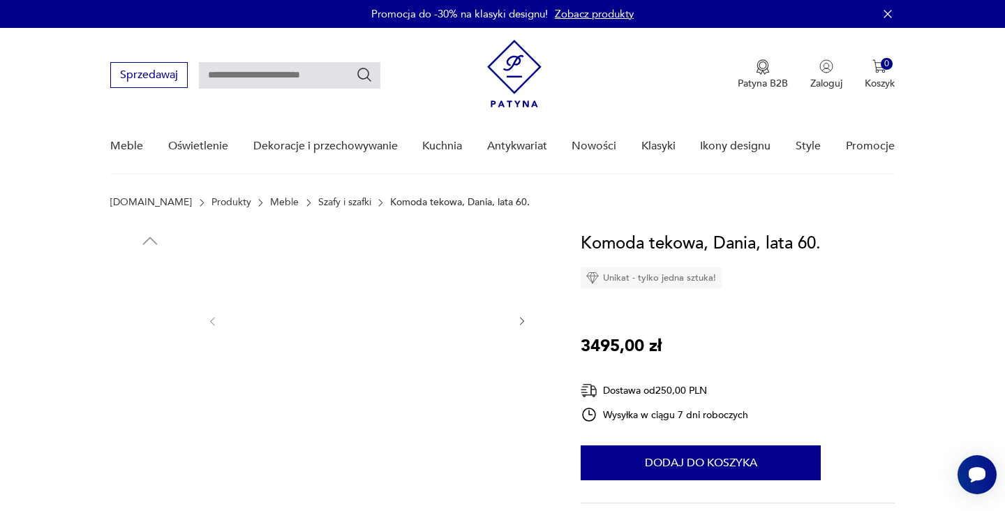
click at [151, 394] on img at bounding box center [150, 387] width 80 height 80
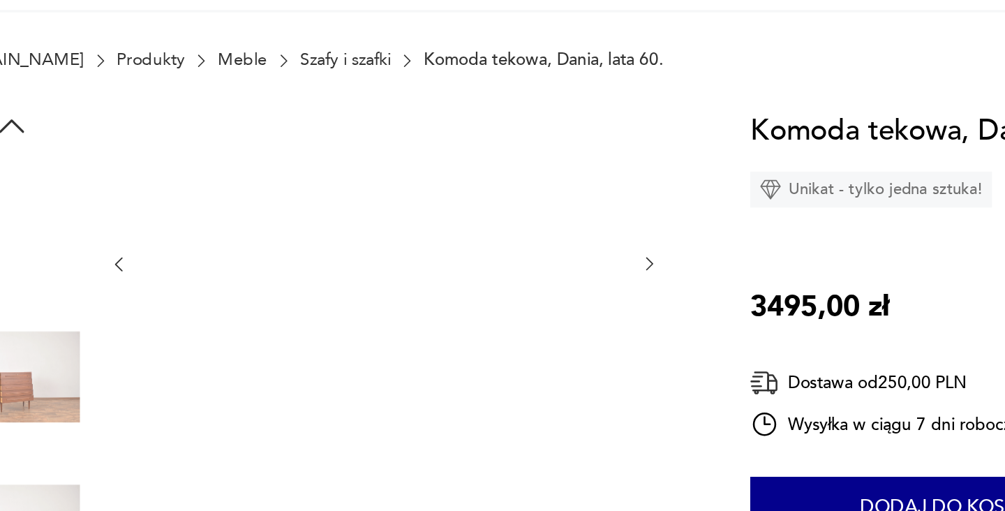
scroll to position [35, 0]
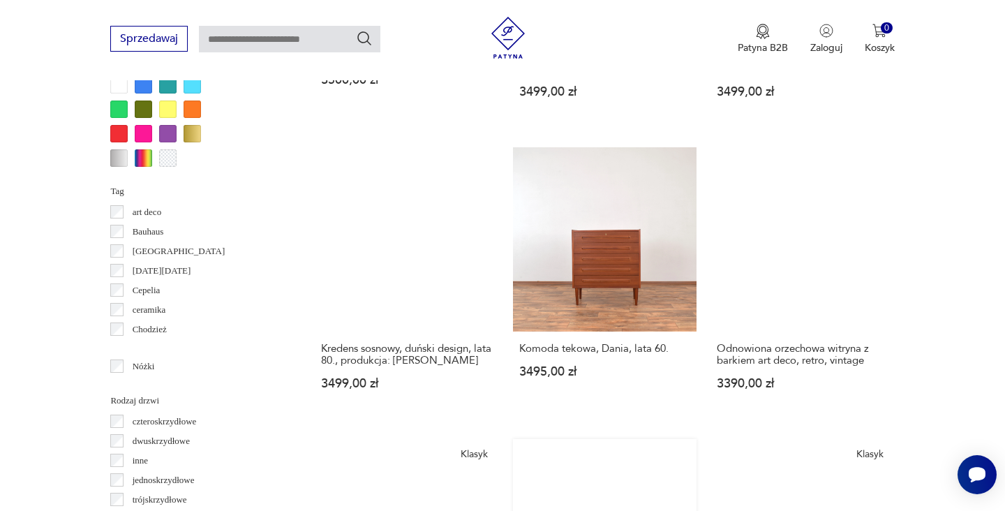
scroll to position [1454, 0]
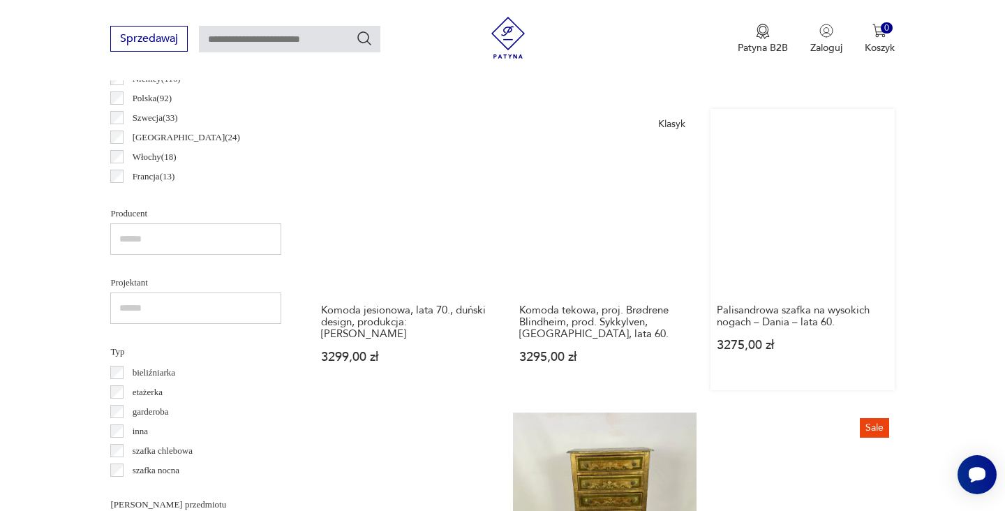
scroll to position [804, 0]
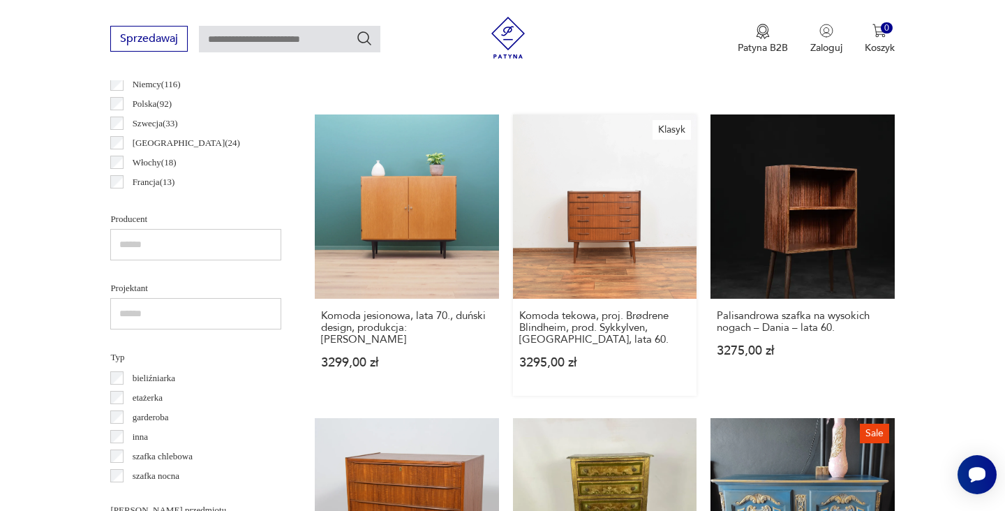
click at [513, 159] on link "Klasyk Komoda tekowa, proj. Brødrene Blindheim, prod. Sykkylven, [GEOGRAPHIC_DA…" at bounding box center [604, 254] width 183 height 280
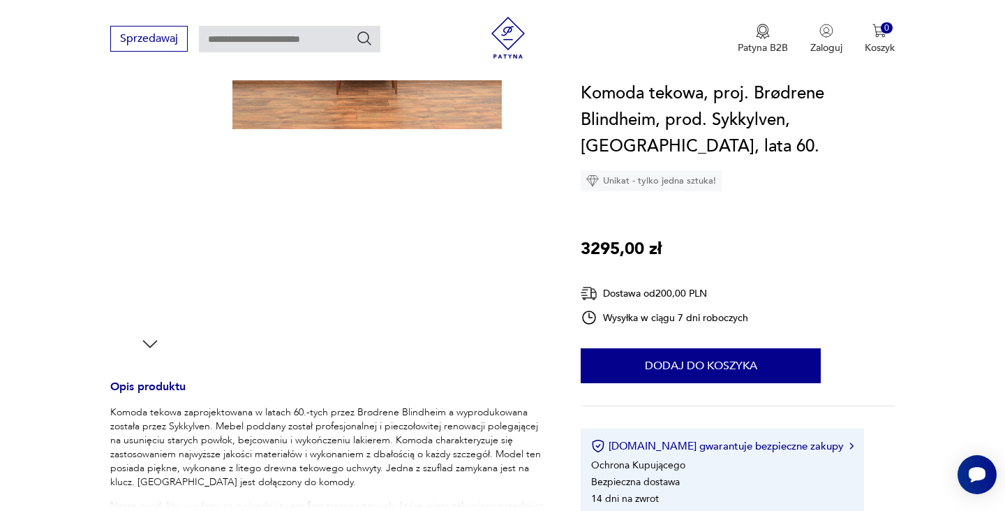
scroll to position [107, 0]
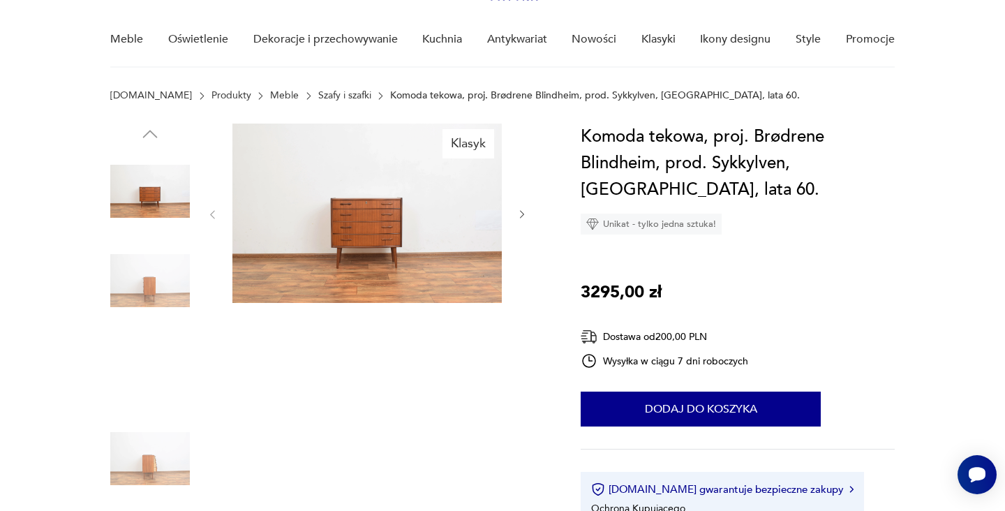
click at [144, 374] on img at bounding box center [150, 369] width 80 height 80
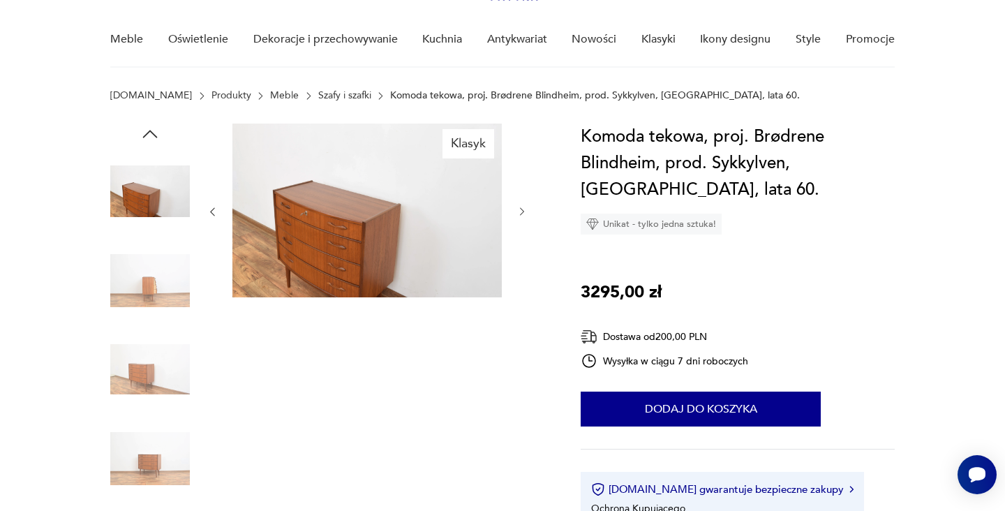
click at [334, 255] on img at bounding box center [366, 210] width 269 height 174
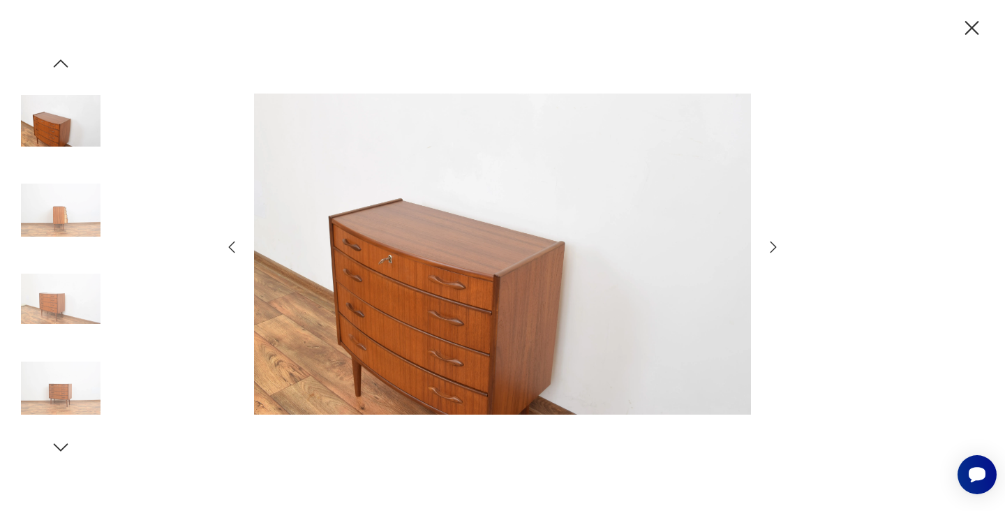
click at [777, 244] on icon "button" at bounding box center [773, 247] width 17 height 17
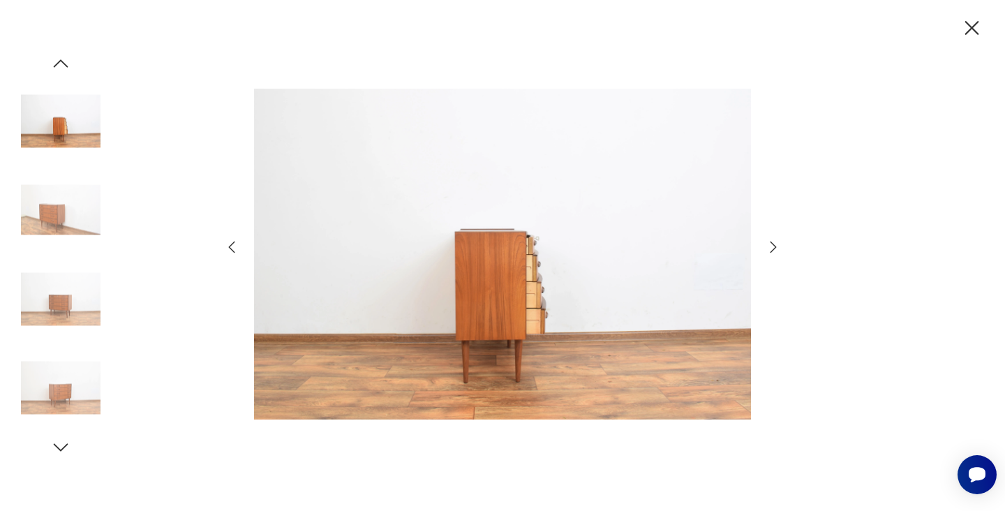
click at [777, 244] on icon "button" at bounding box center [773, 247] width 17 height 17
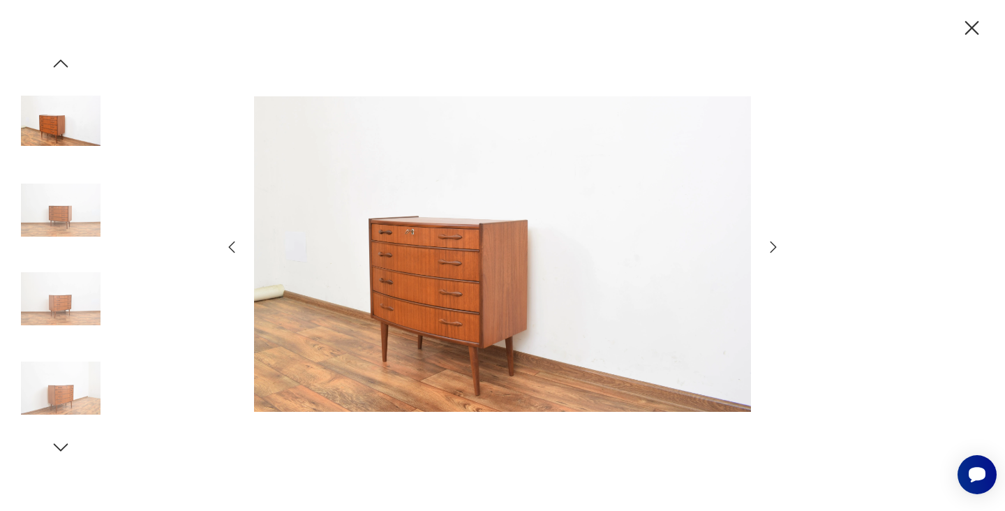
click at [777, 244] on icon "button" at bounding box center [773, 247] width 17 height 17
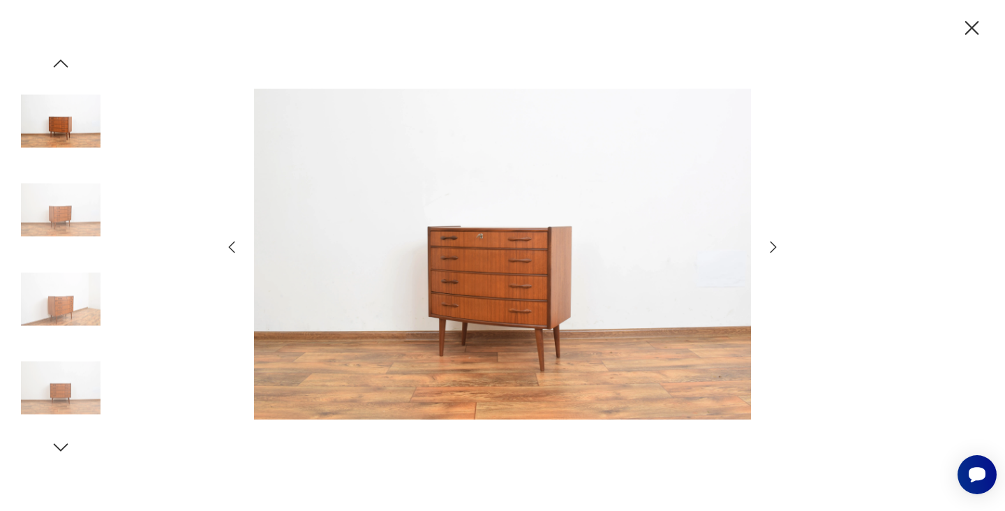
click at [777, 244] on icon "button" at bounding box center [773, 247] width 17 height 17
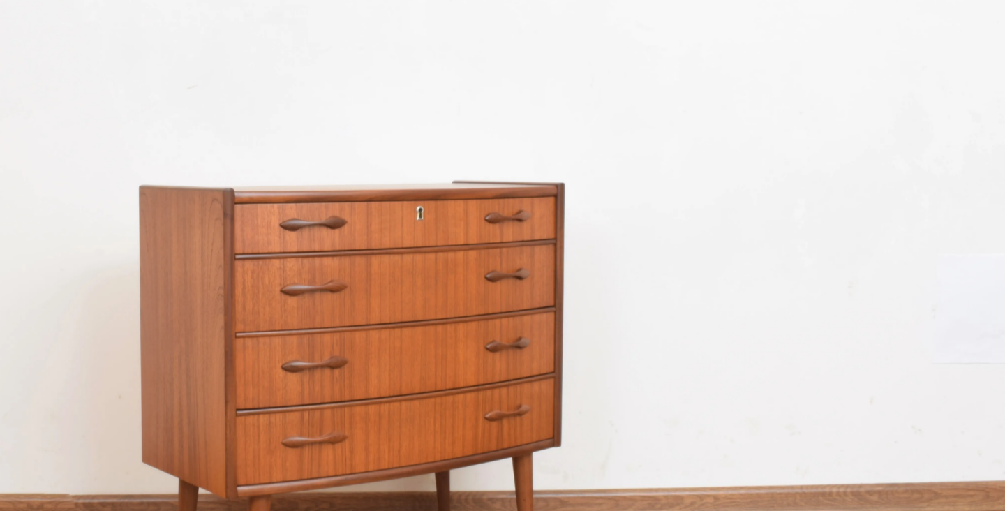
scroll to position [40, 0]
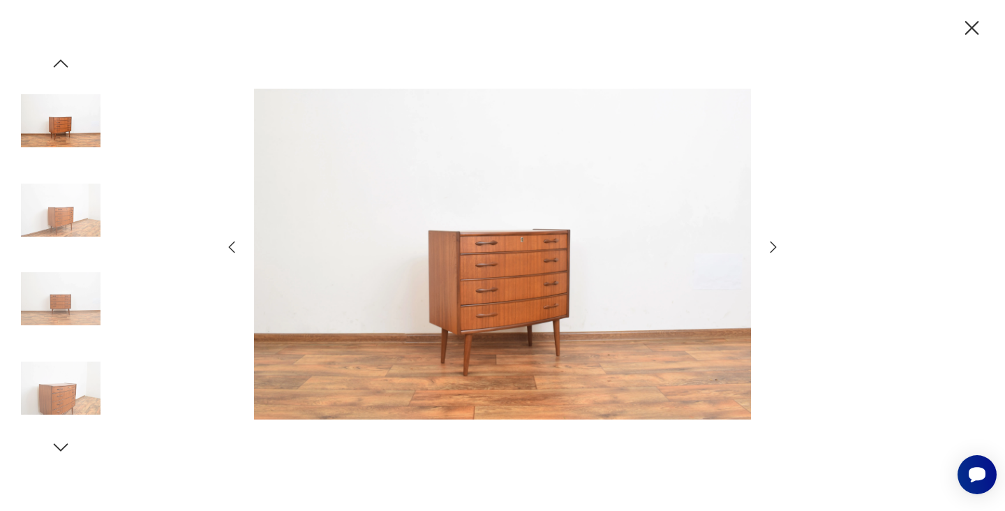
click at [972, 27] on icon "button" at bounding box center [972, 28] width 14 height 14
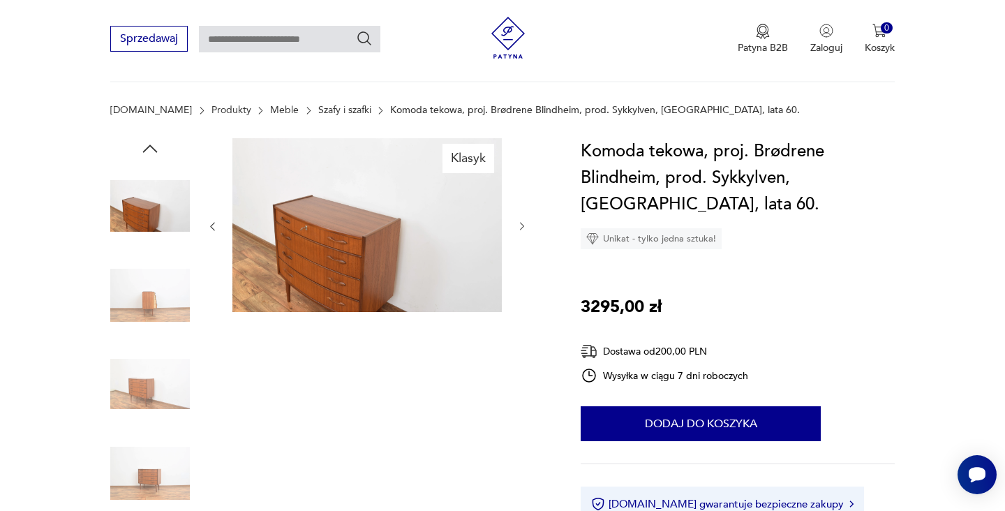
scroll to position [569, 0]
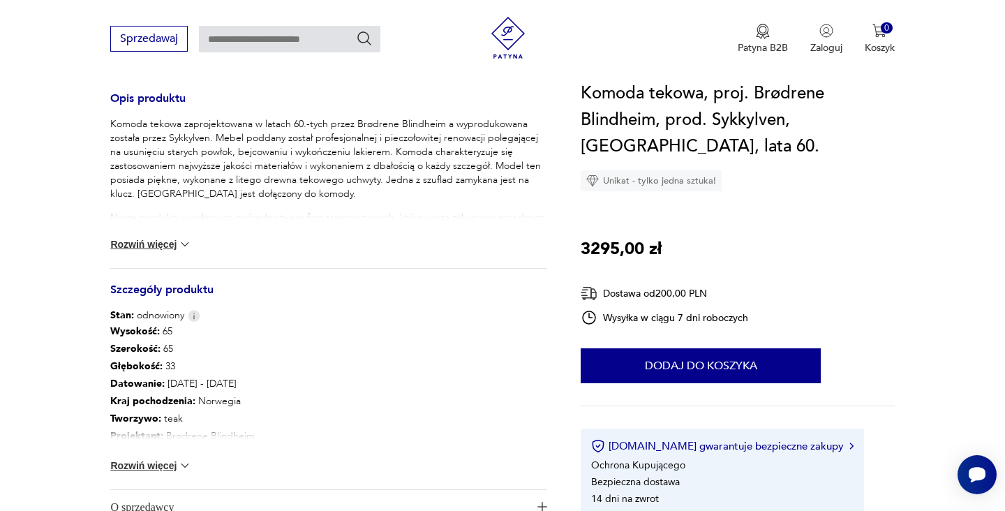
click at [186, 243] on img at bounding box center [185, 244] width 14 height 14
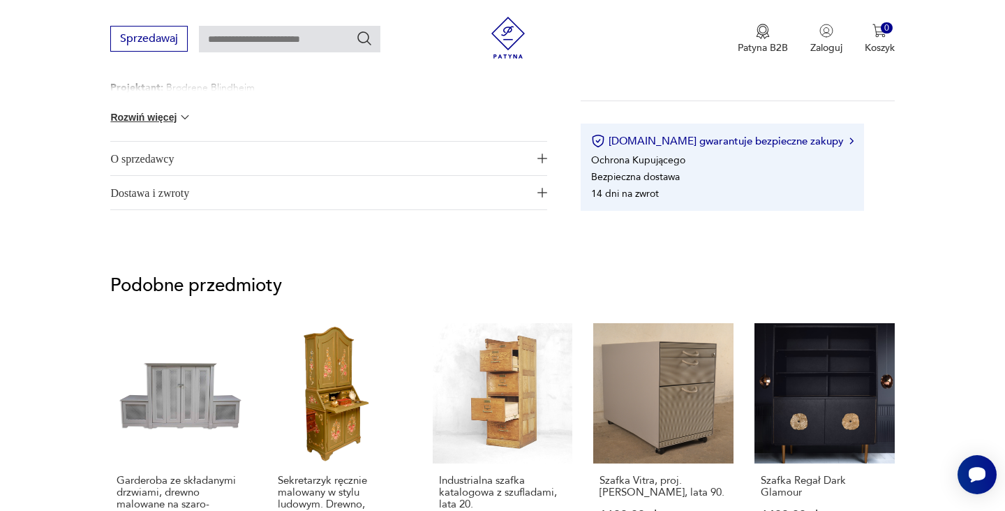
scroll to position [922, 0]
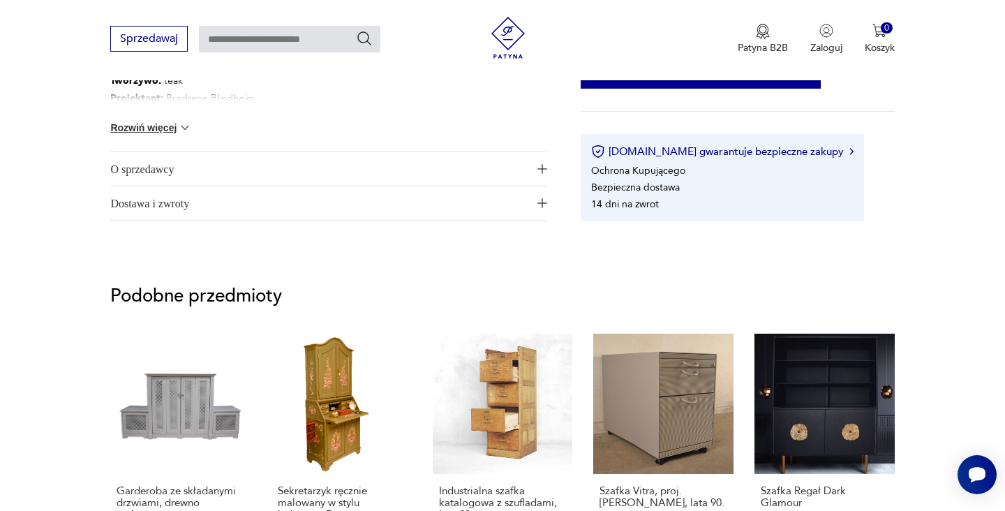
click at [544, 164] on img "button" at bounding box center [542, 169] width 10 height 10
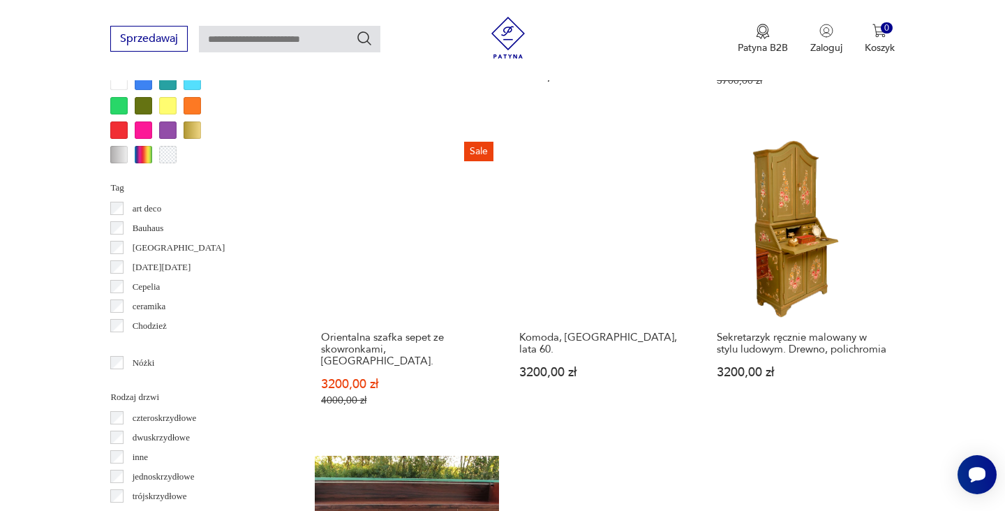
scroll to position [1434, 0]
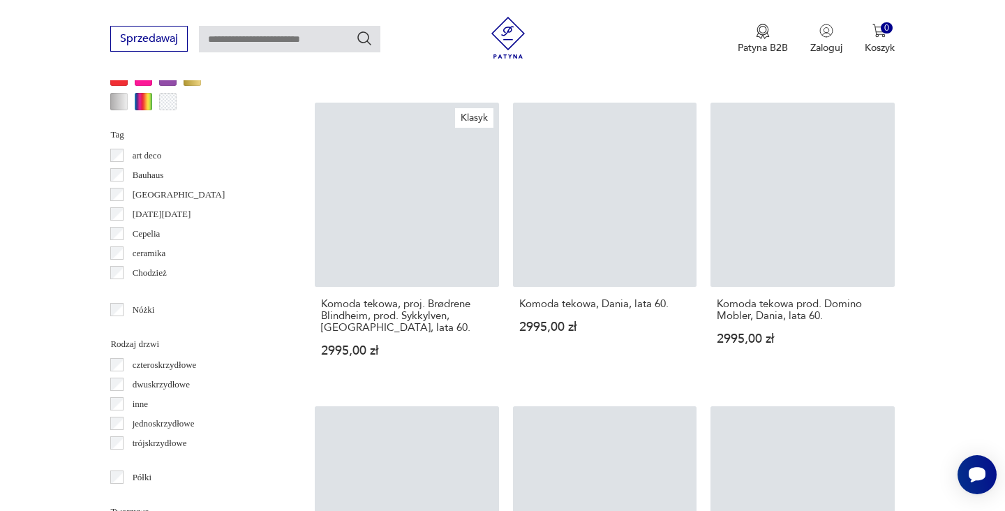
scroll to position [309, 0]
